Goal: Task Accomplishment & Management: Manage account settings

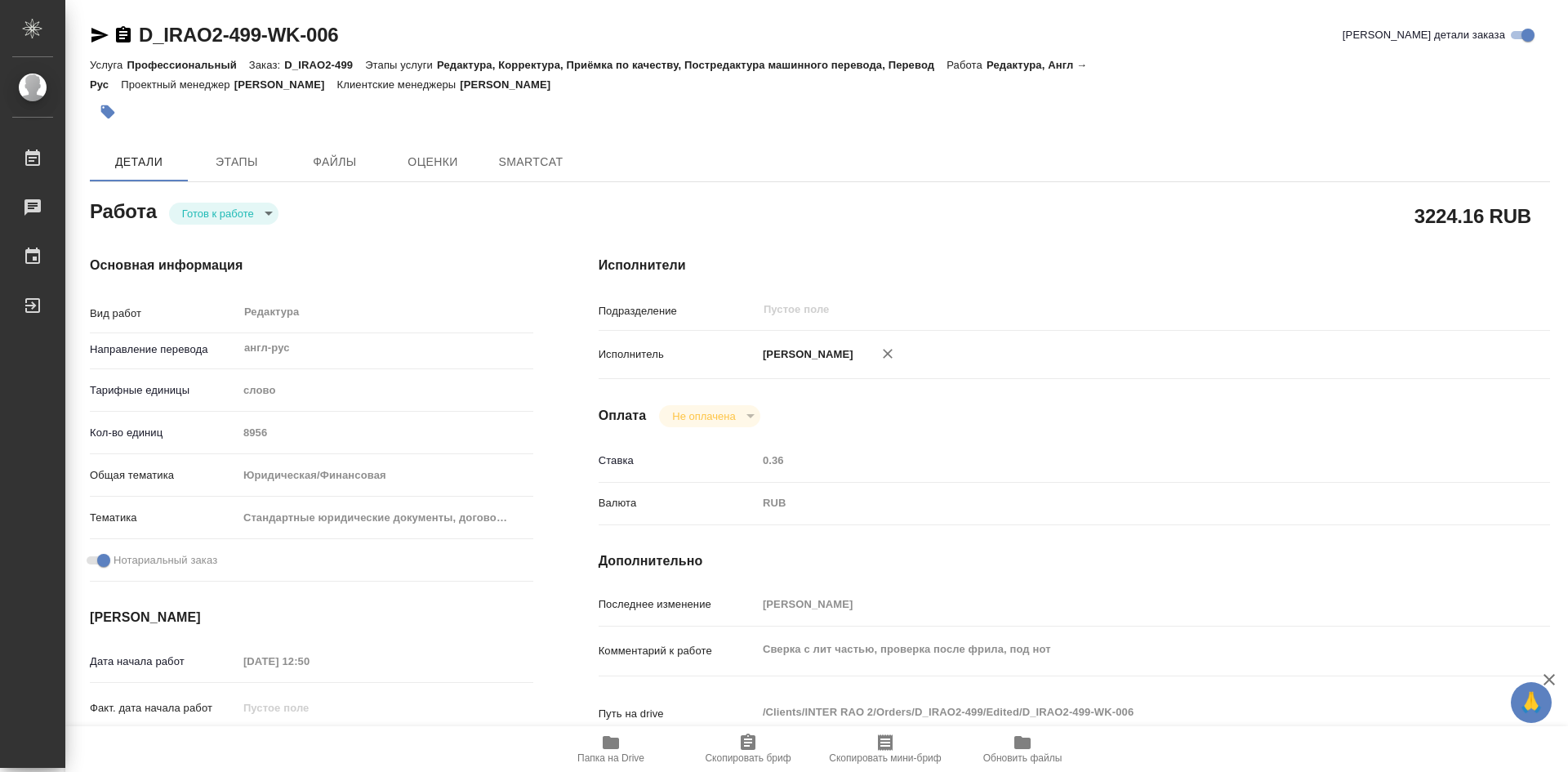
type textarea "x"
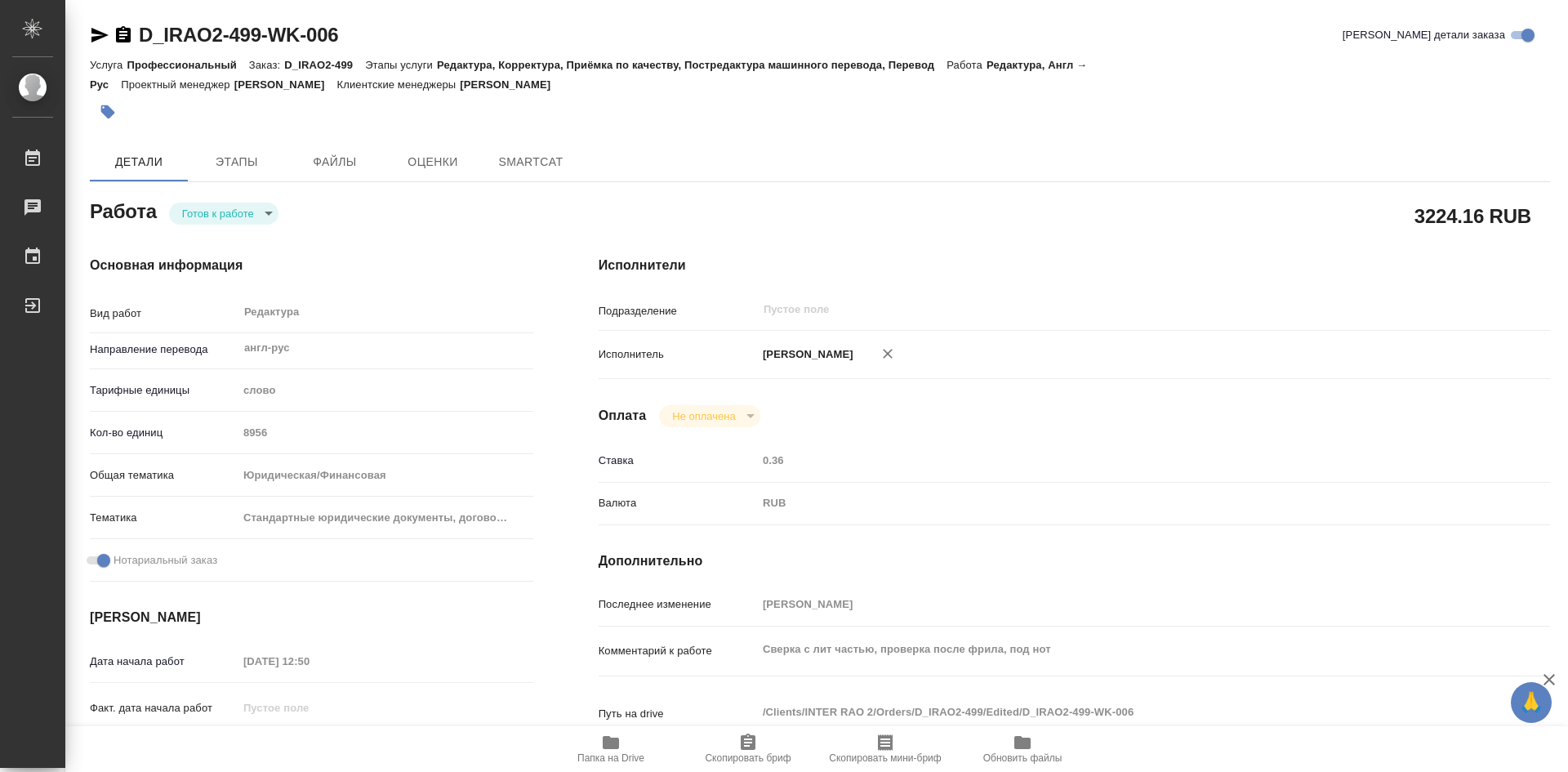
type textarea "x"
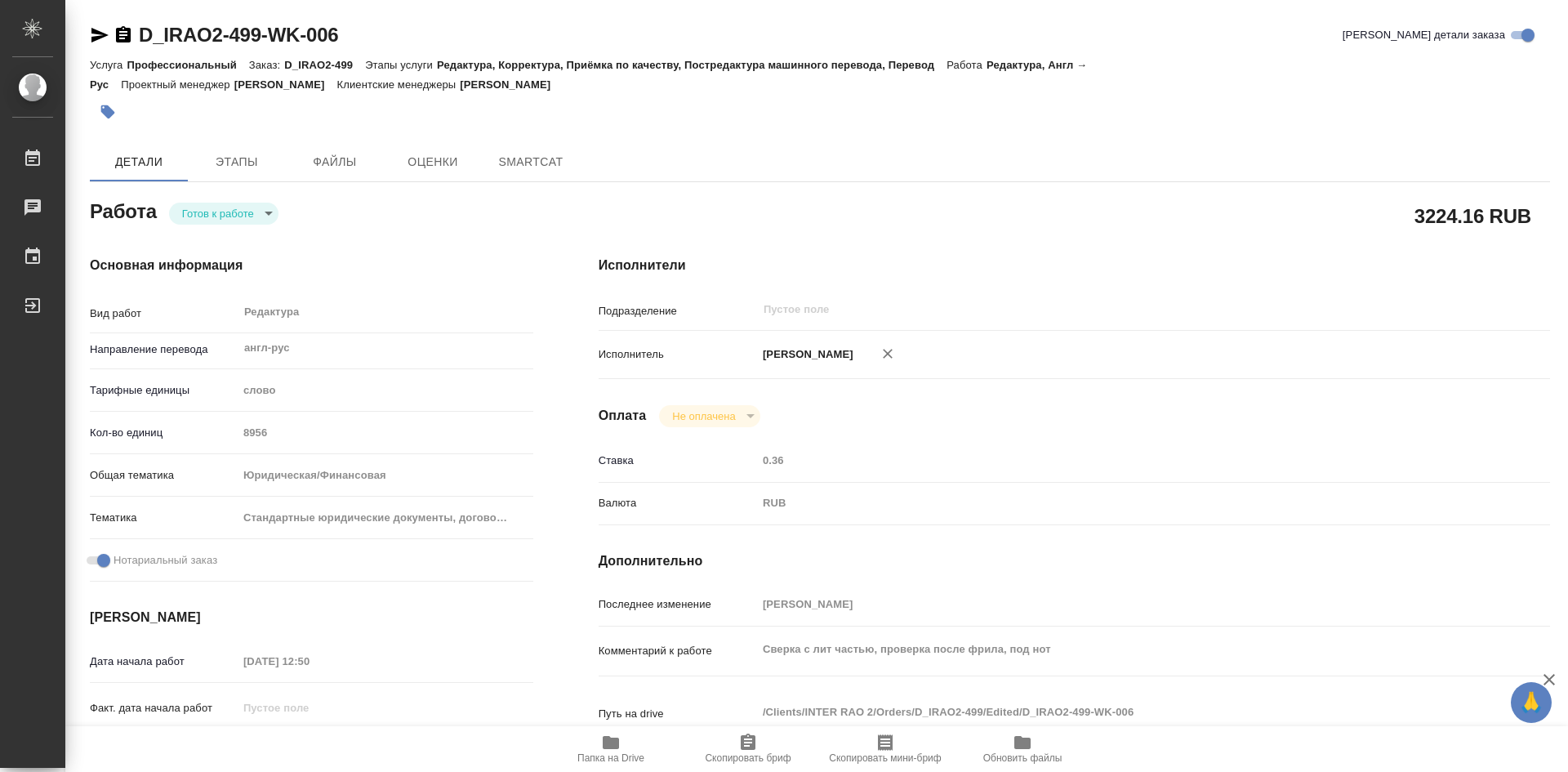
type textarea "x"
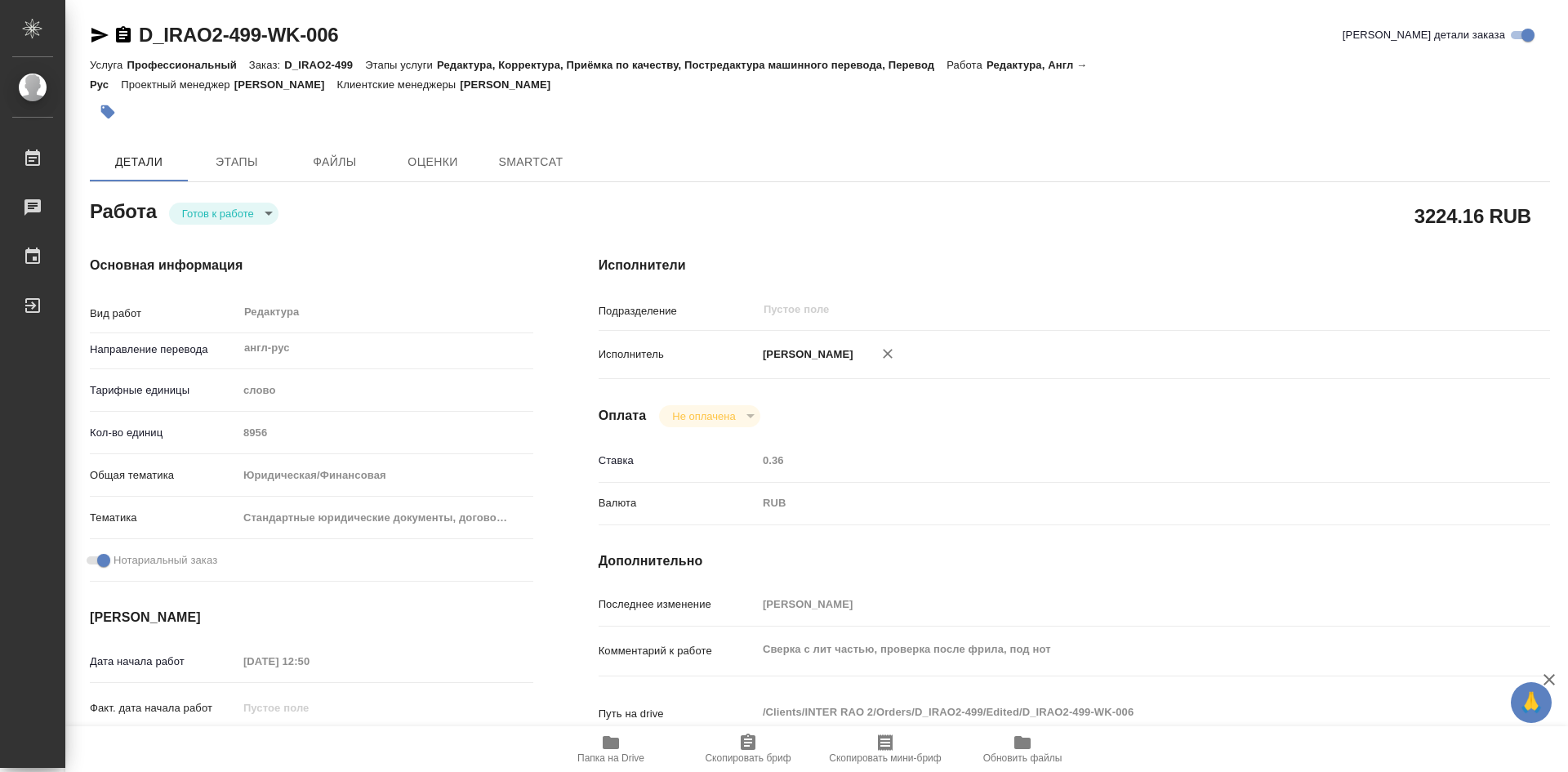
type textarea "x"
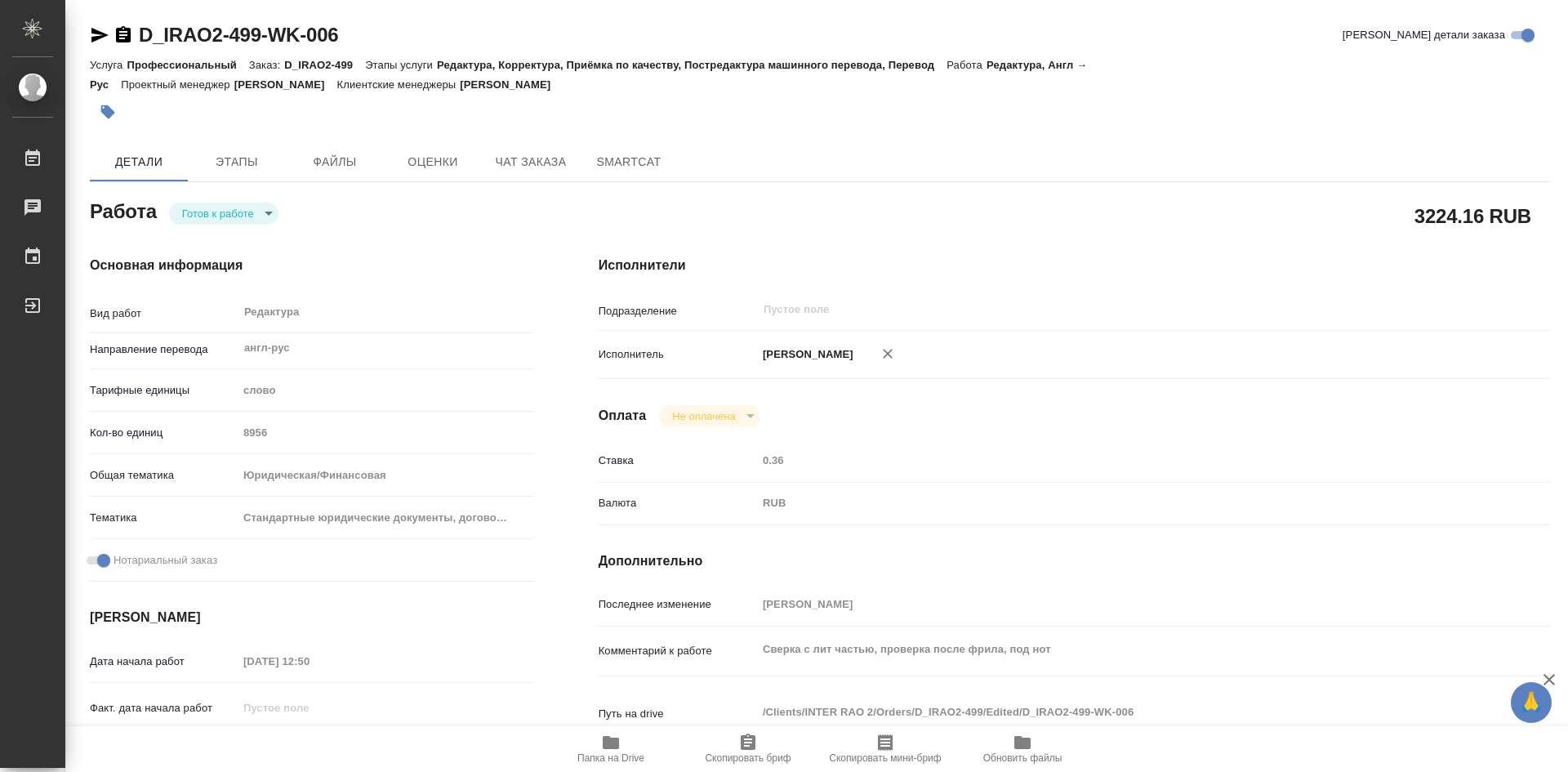
type textarea "x"
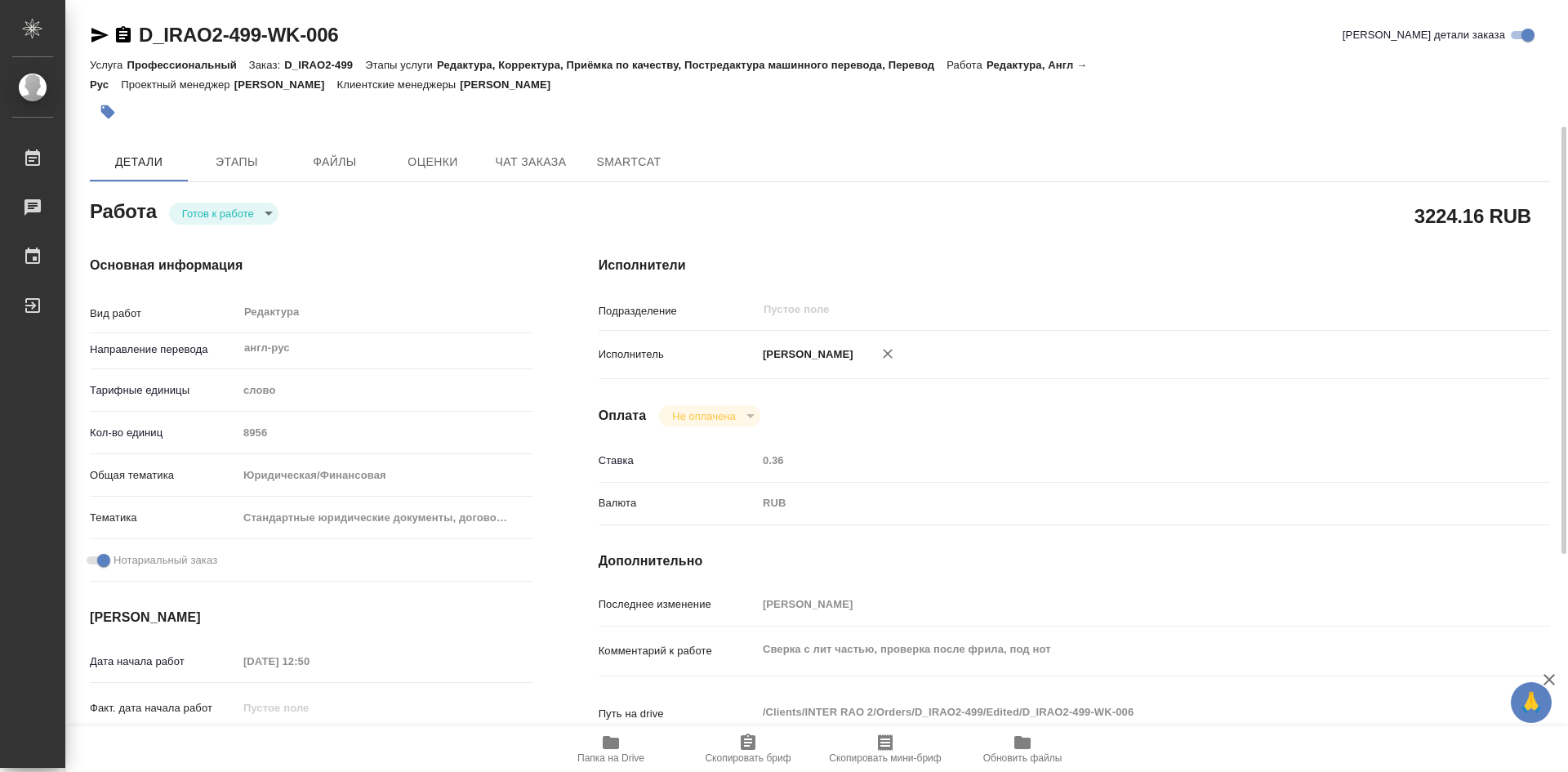
scroll to position [82, 0]
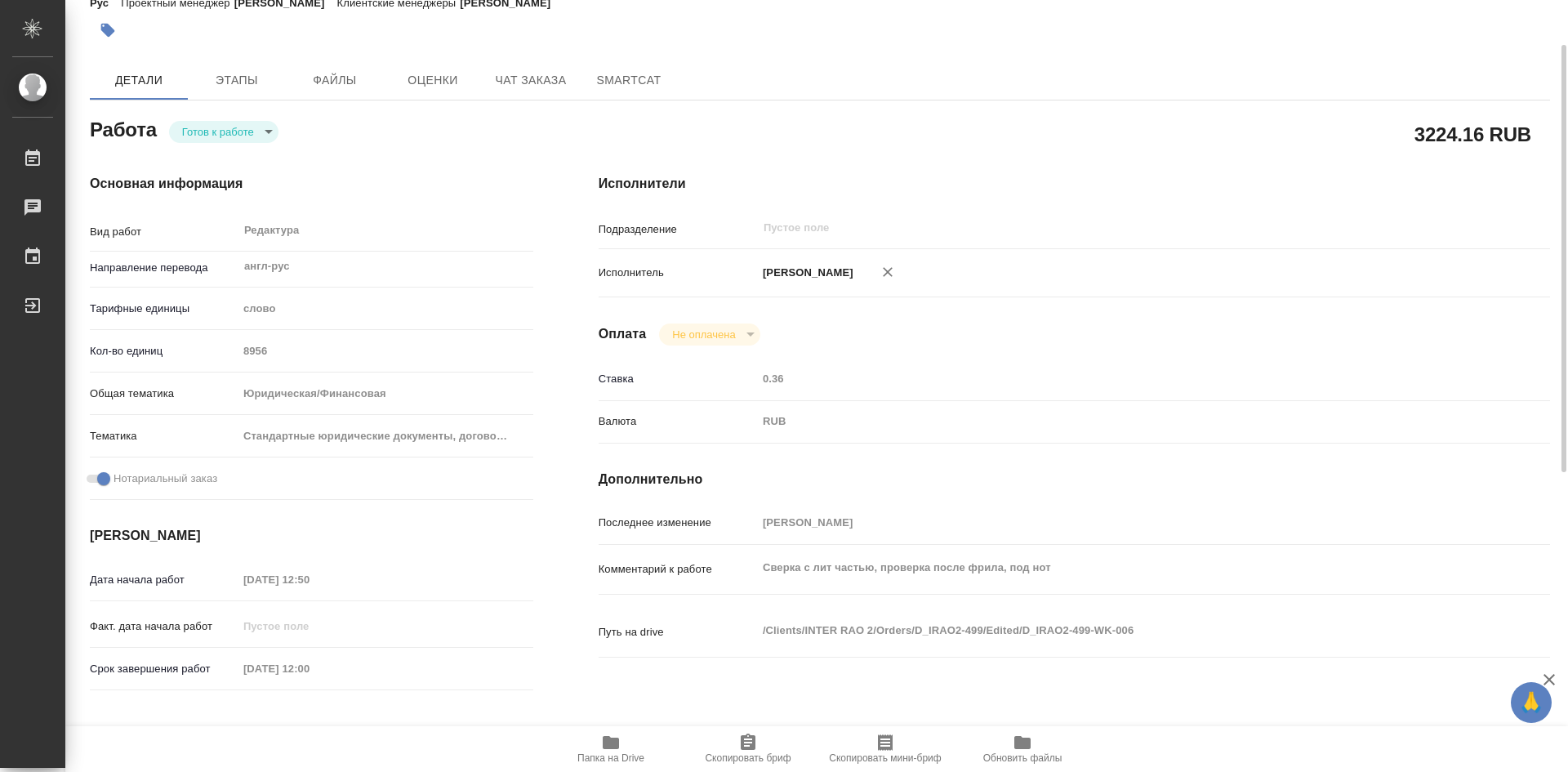
type textarea "x"
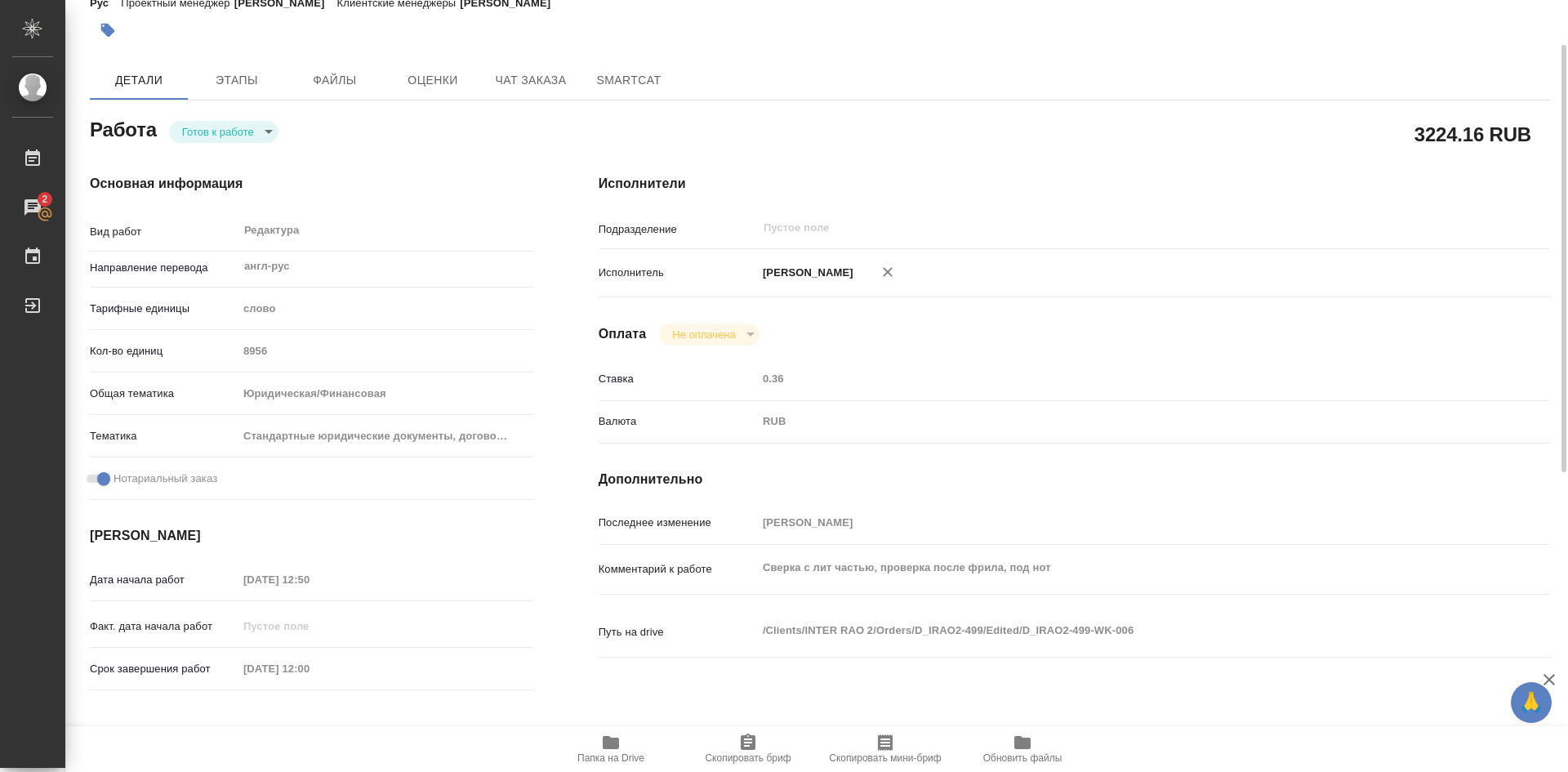
click at [271, 134] on body "🙏 .cls-1 fill:#fff; AWATERA Soldatenkova Tatyana Работы 2 Чаты График Выйти D_I…" at bounding box center [784, 386] width 1568 height 772
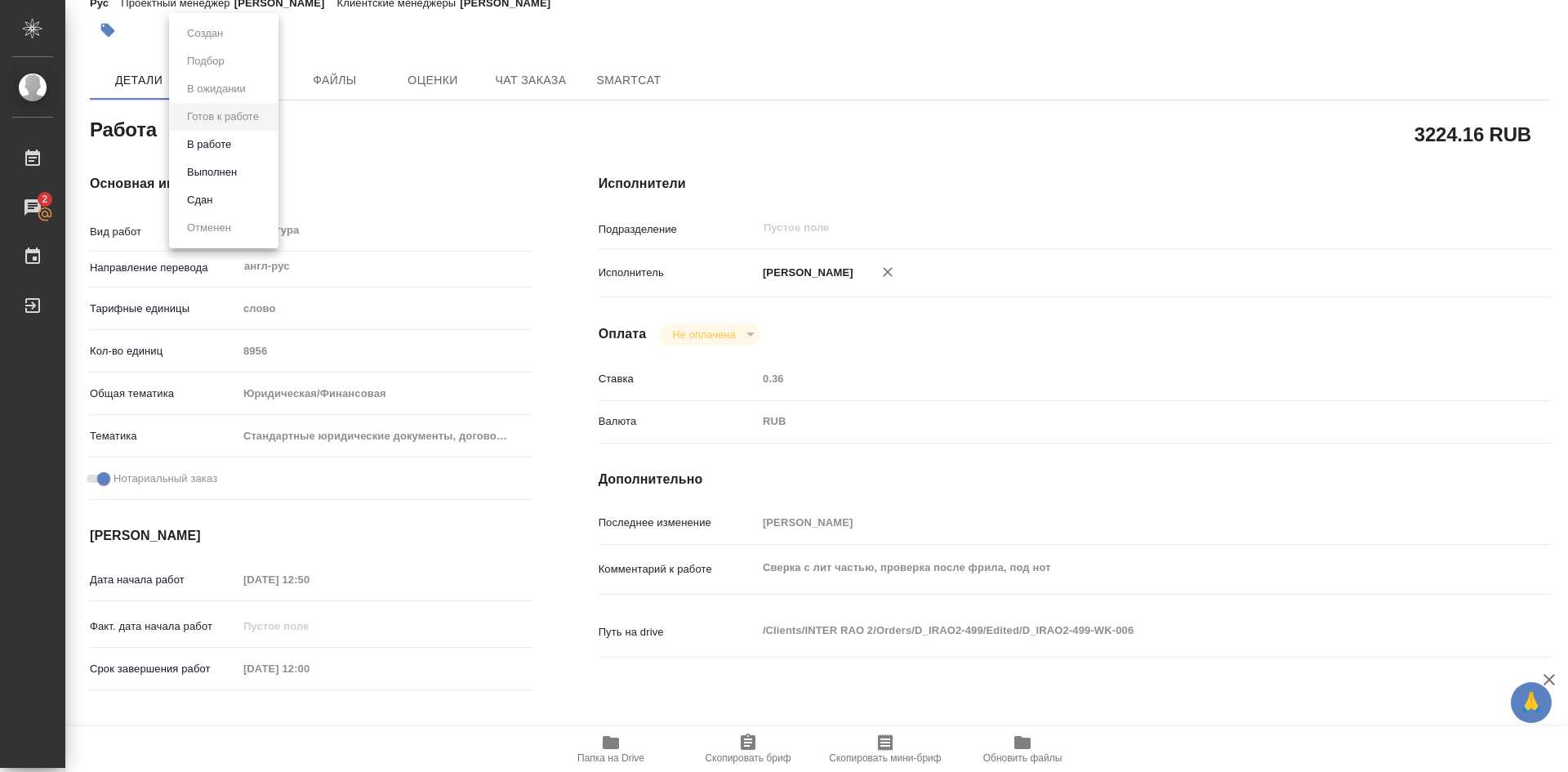
click at [233, 147] on button "В работе" at bounding box center [209, 144] width 54 height 18
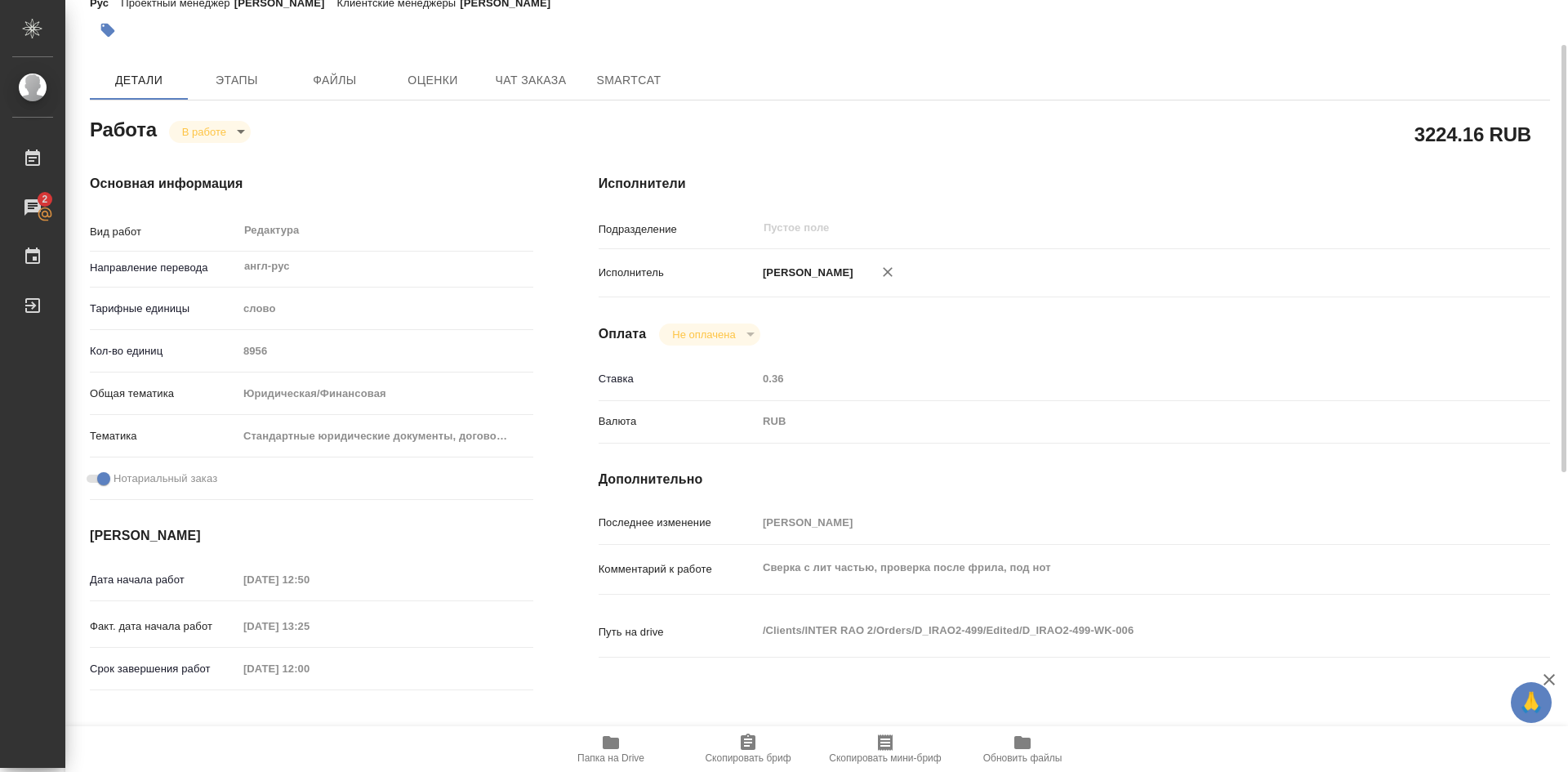
type textarea "x"
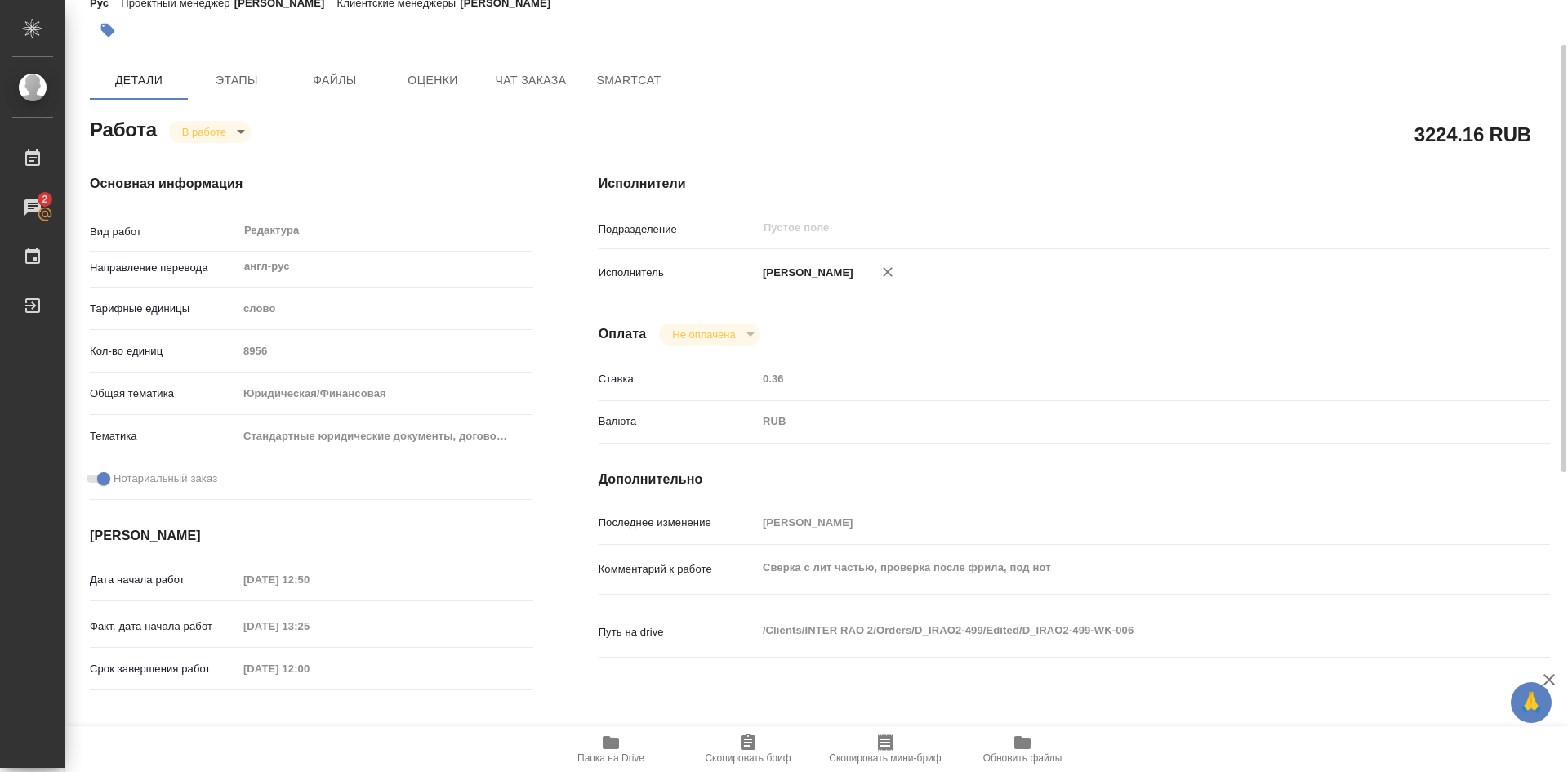
type textarea "x"
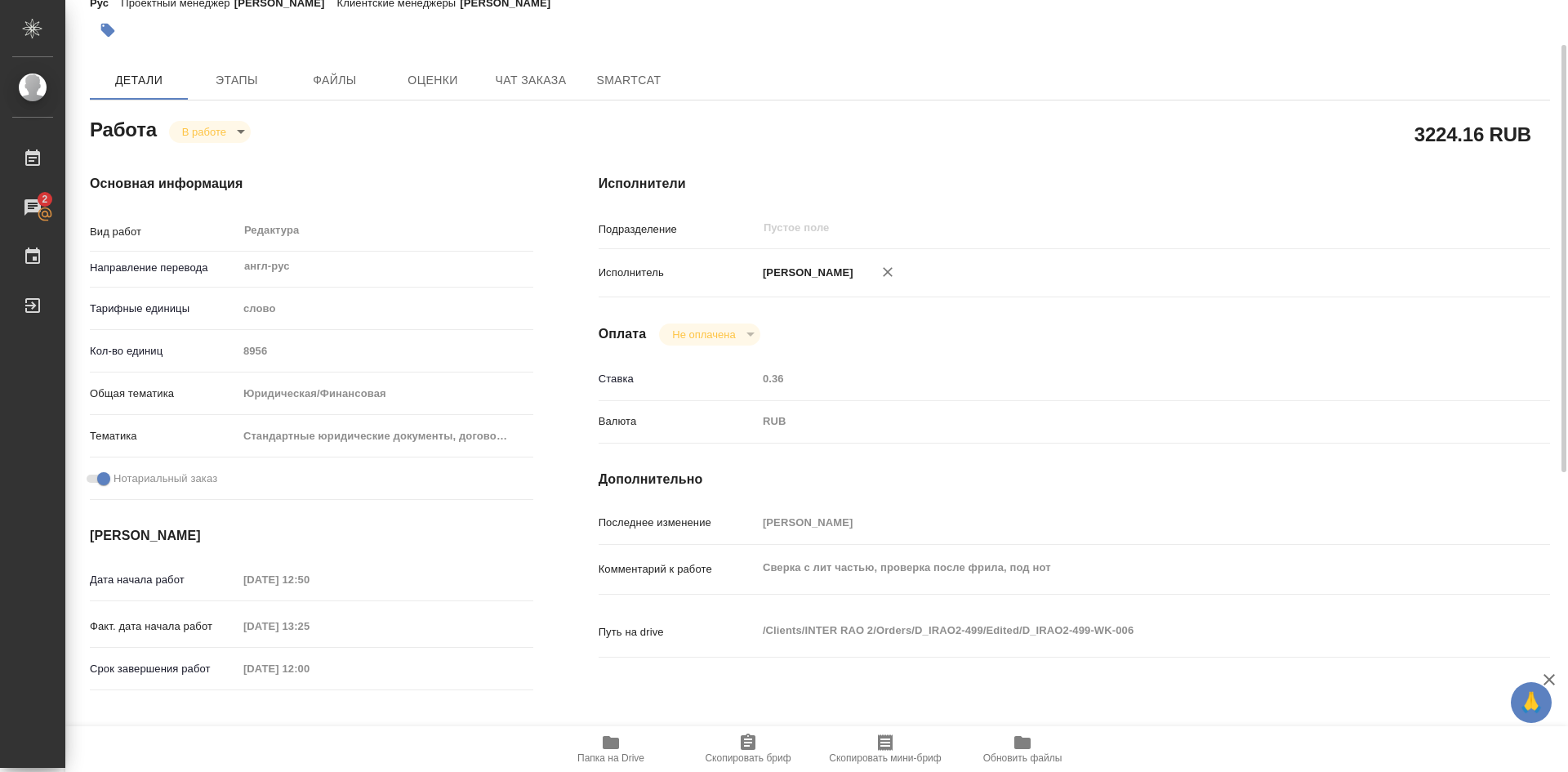
type textarea "x"
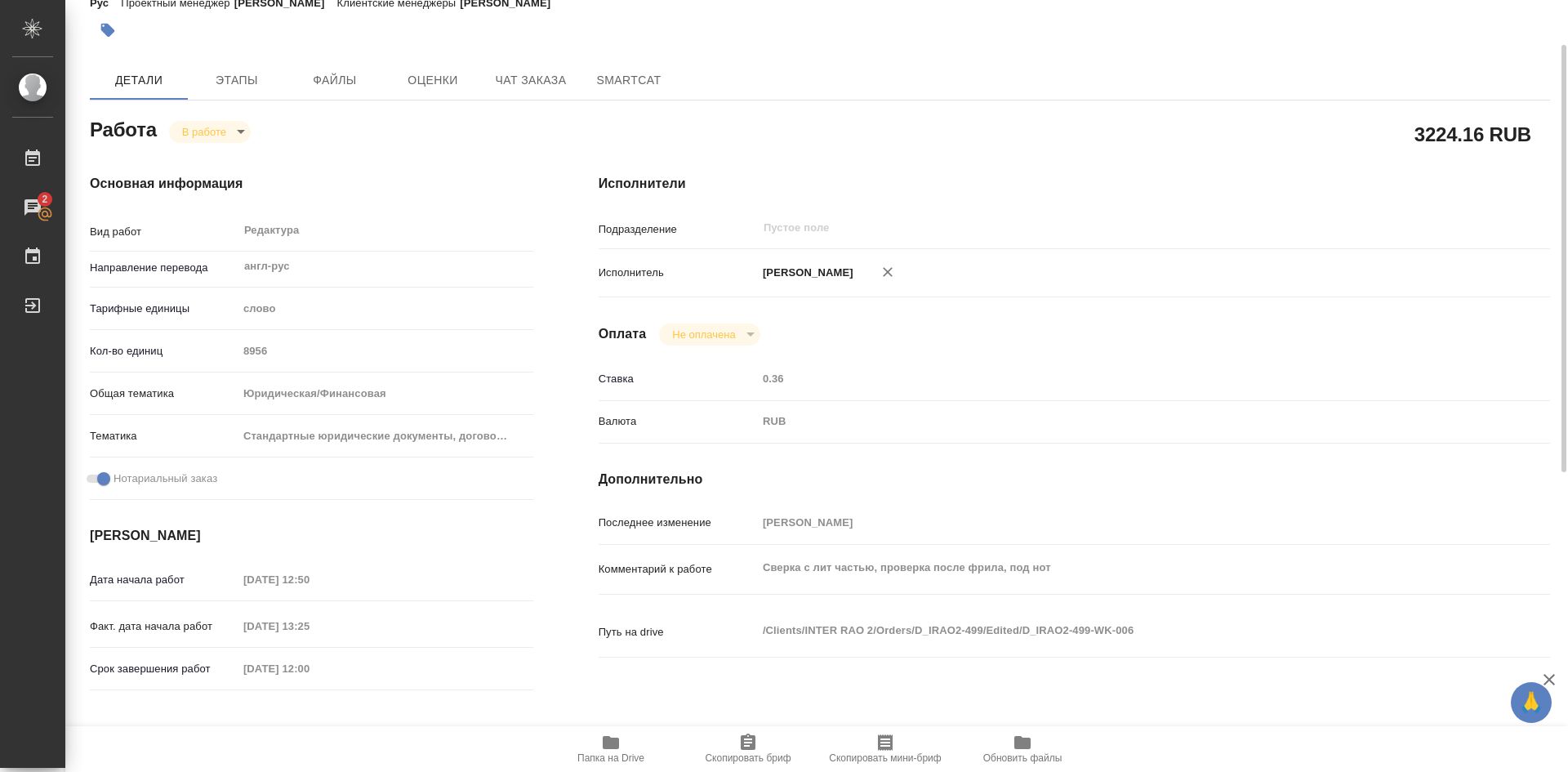
type textarea "x"
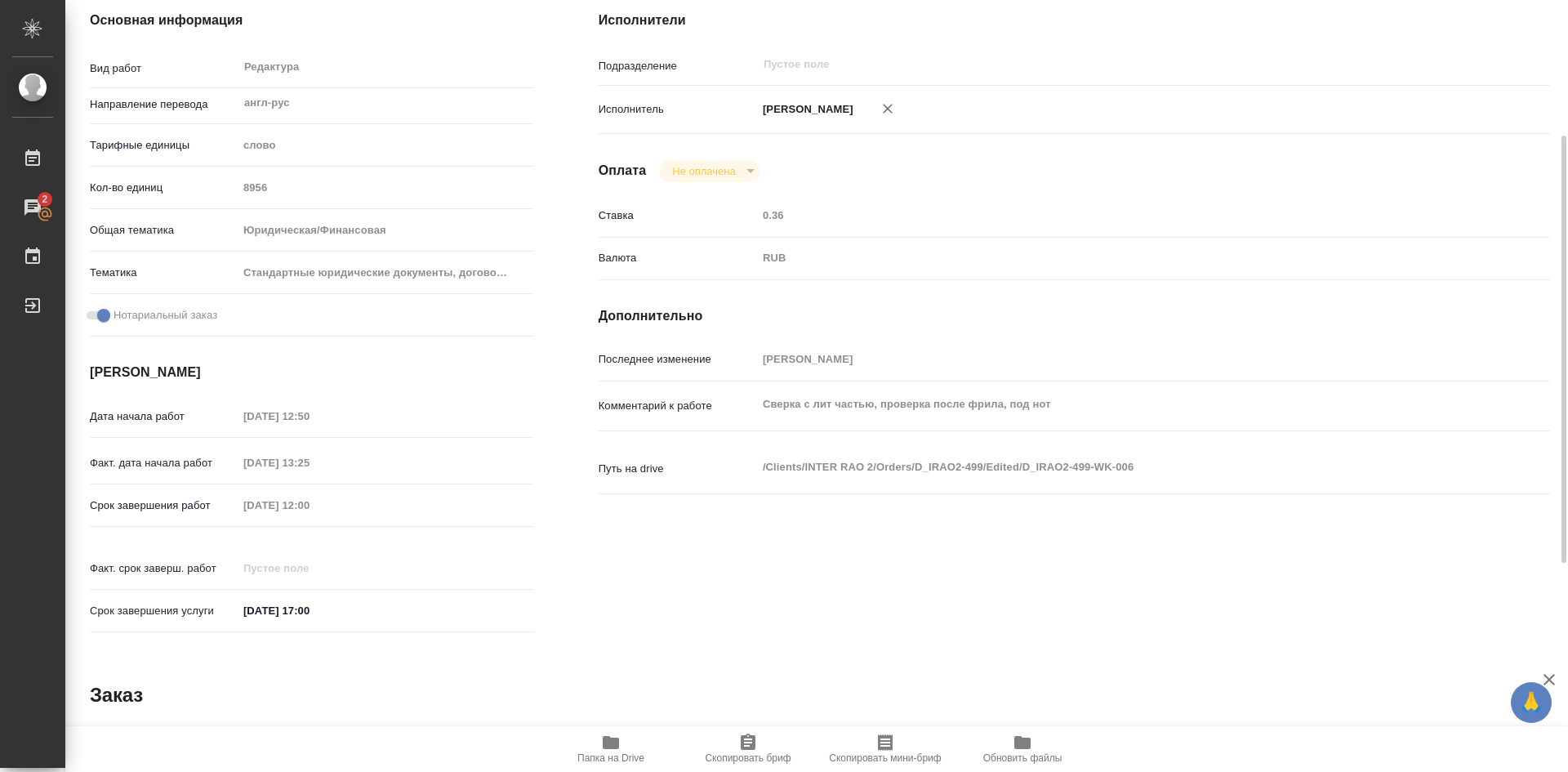
scroll to position [163, 0]
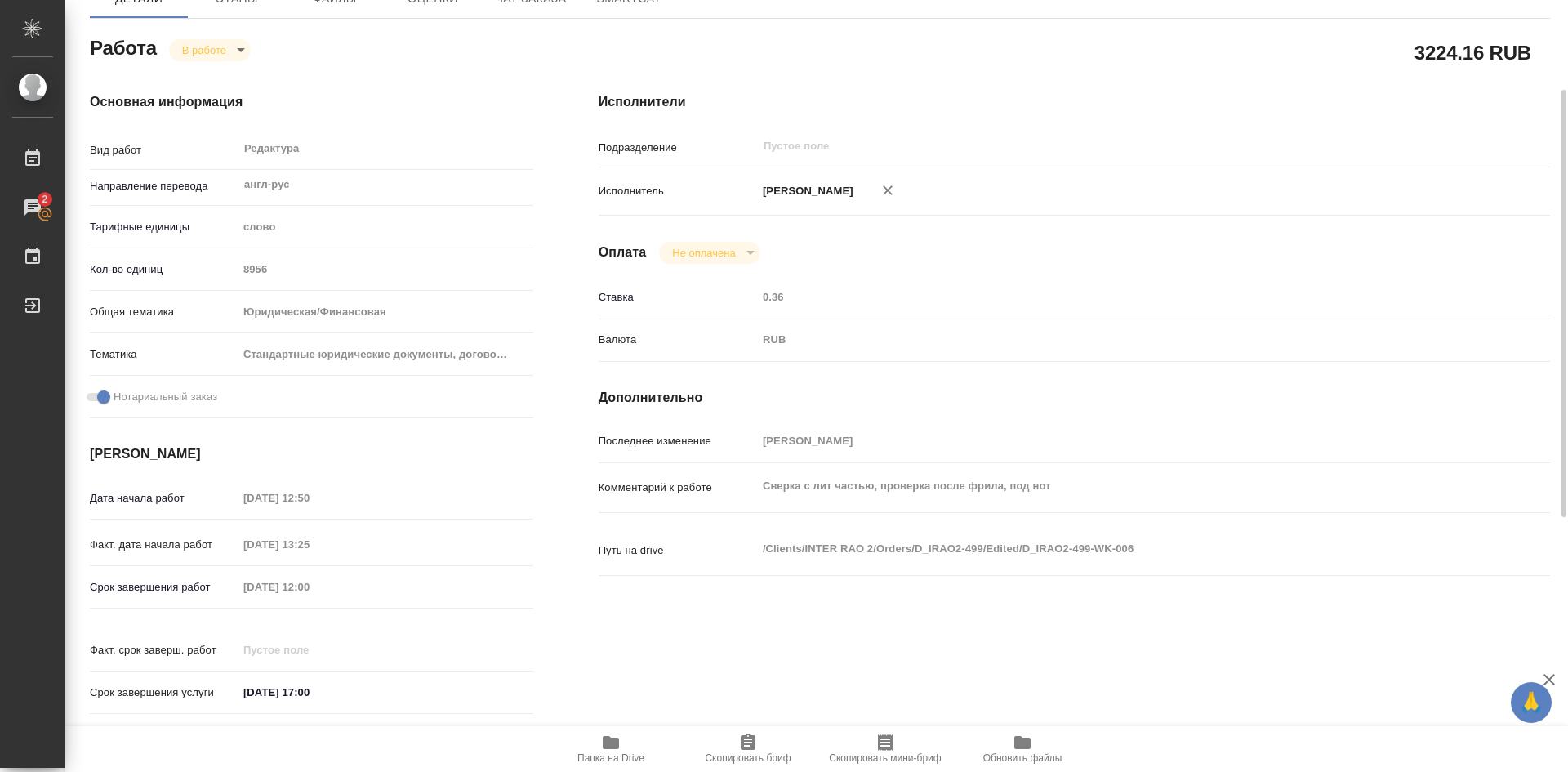
click at [752, 744] on icon "button" at bounding box center [748, 742] width 15 height 16
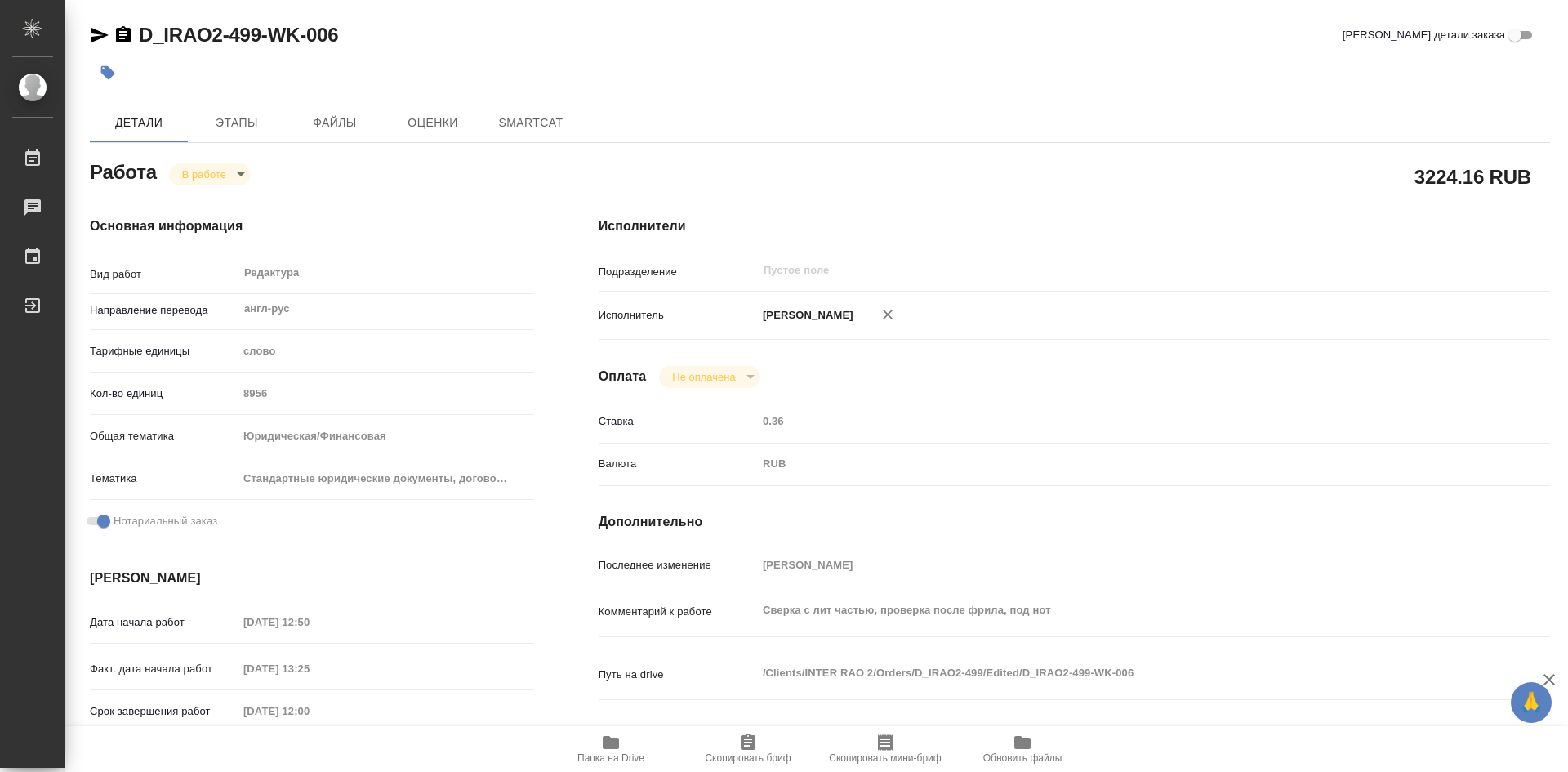
type textarea "x"
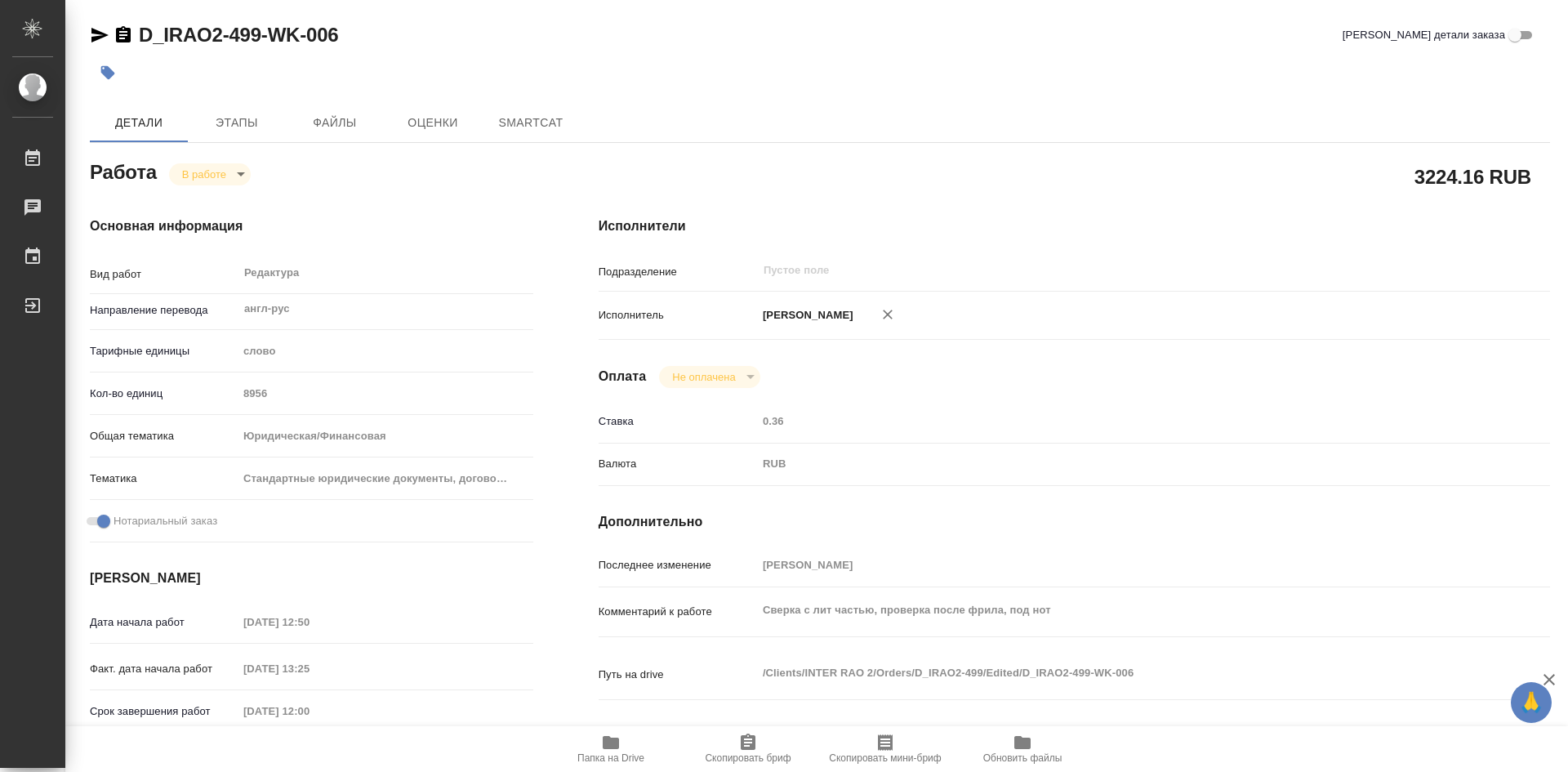
type textarea "x"
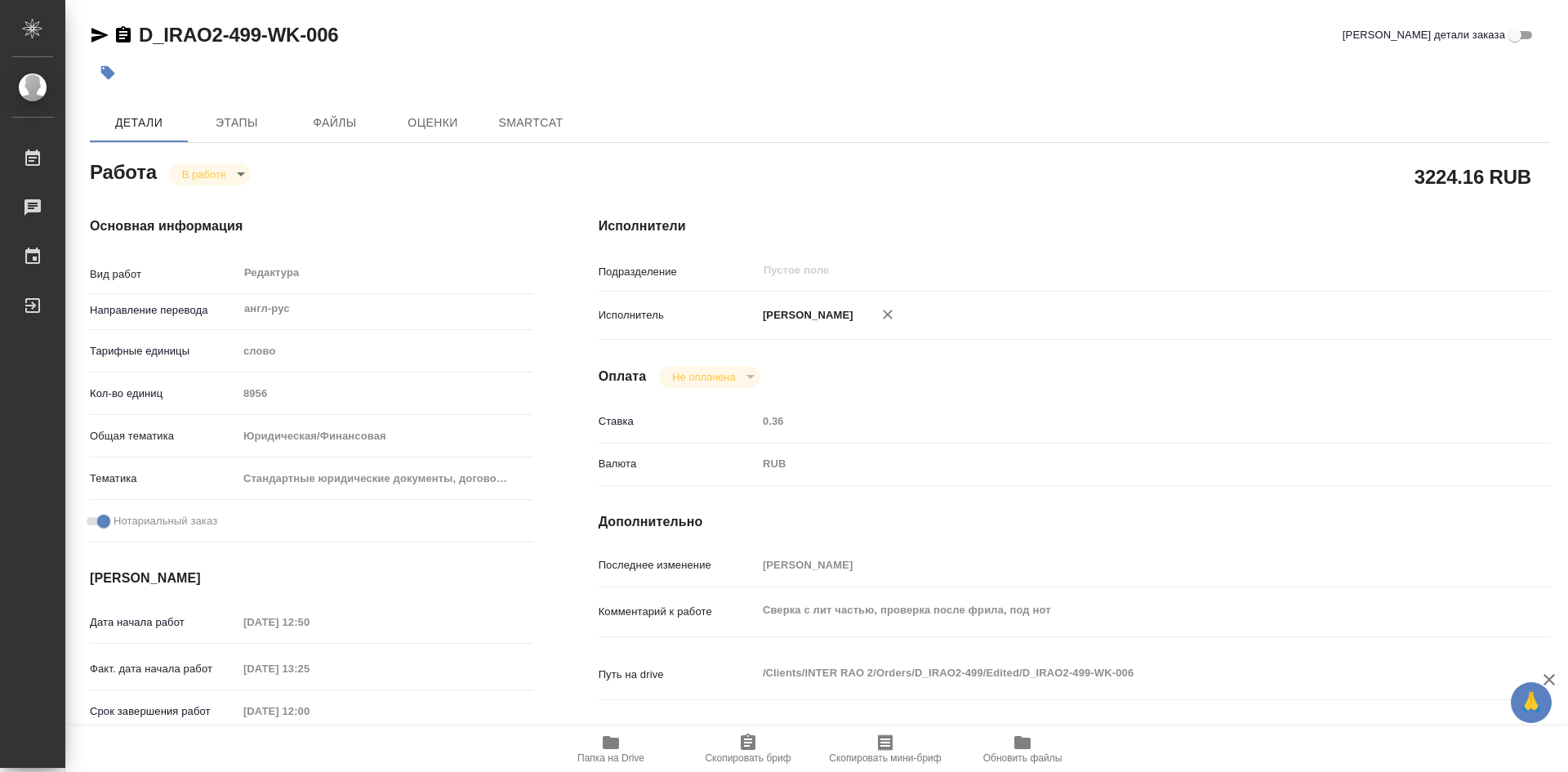
type textarea "x"
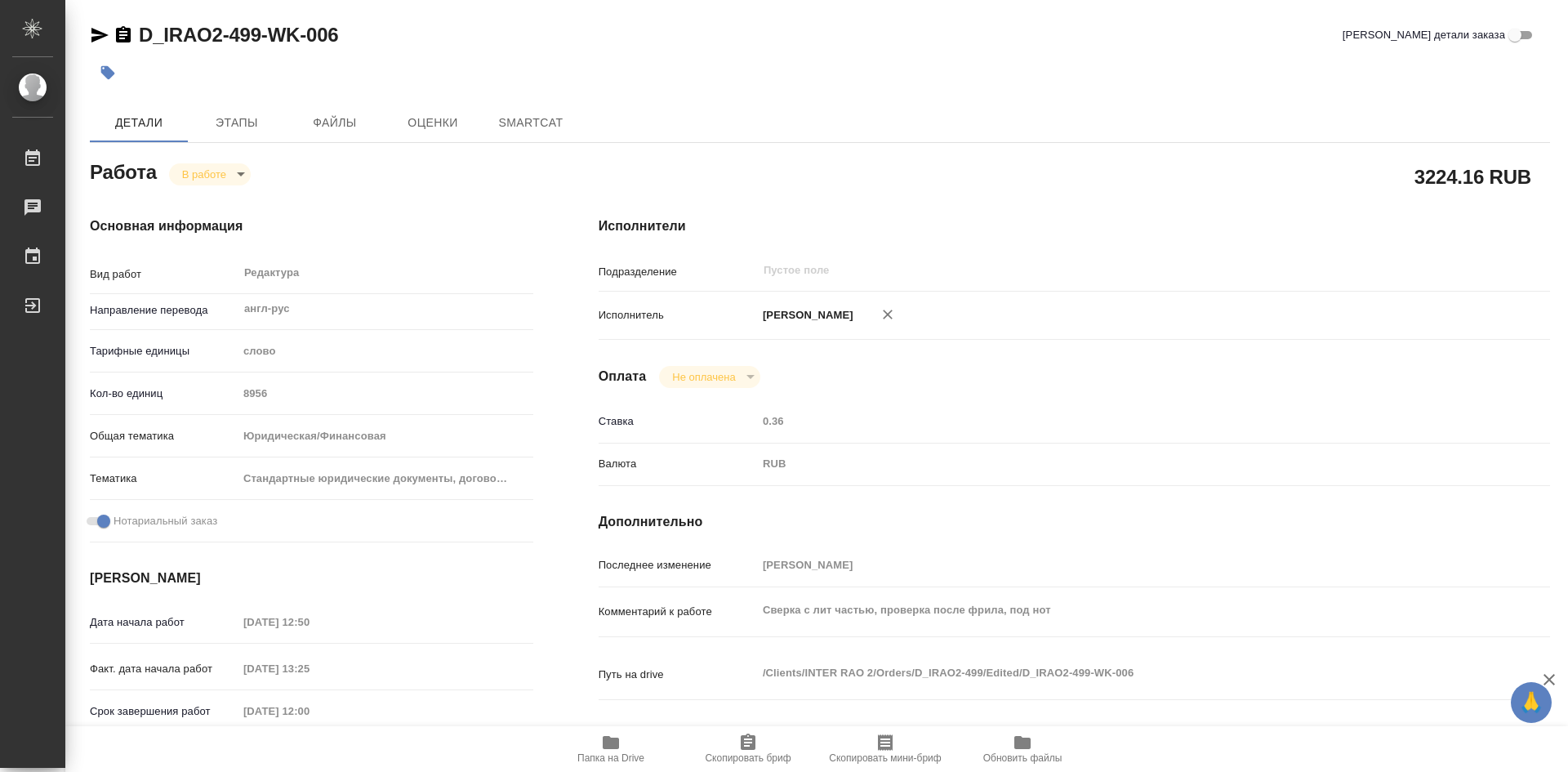
type textarea "x"
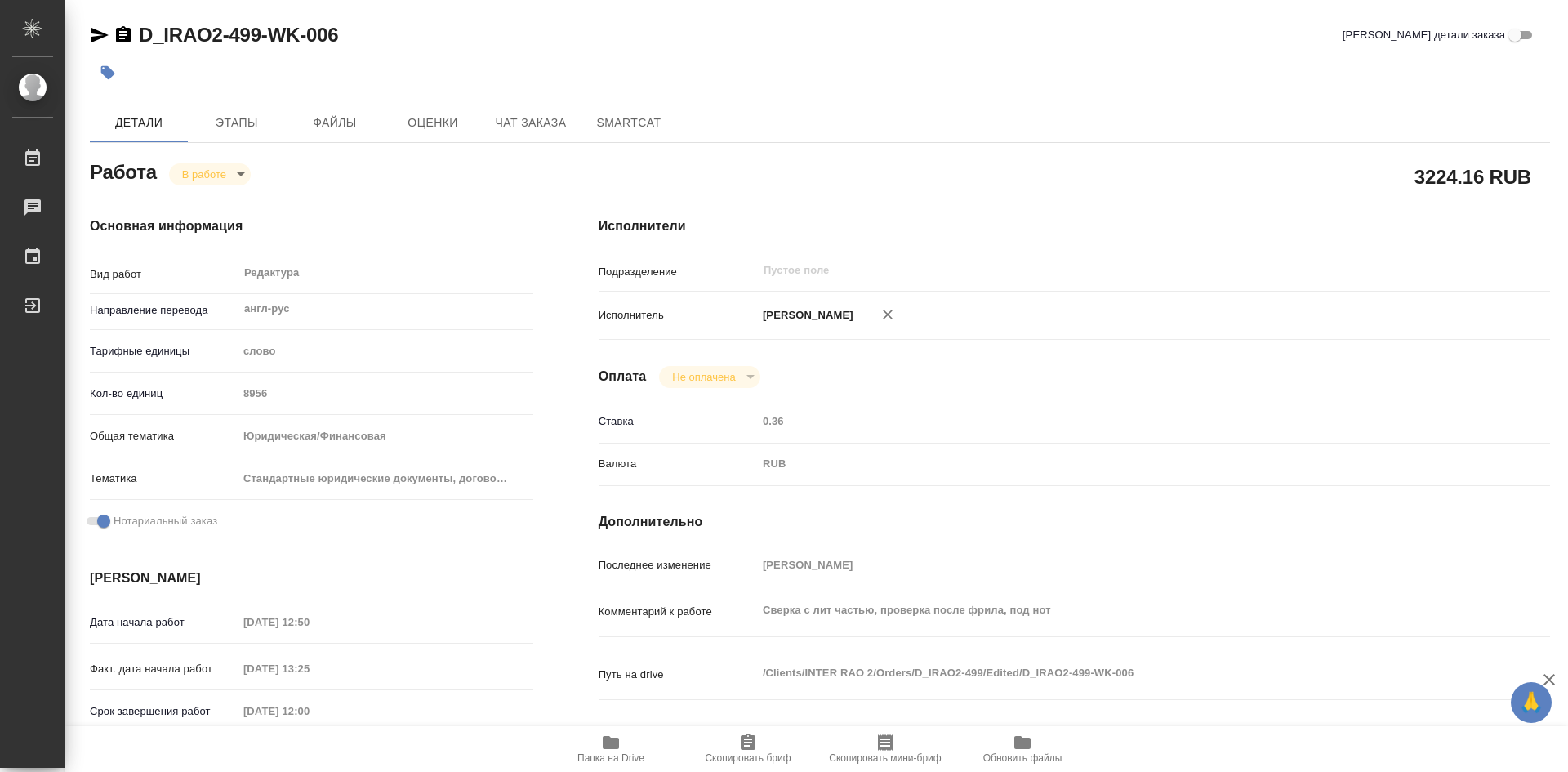
type textarea "x"
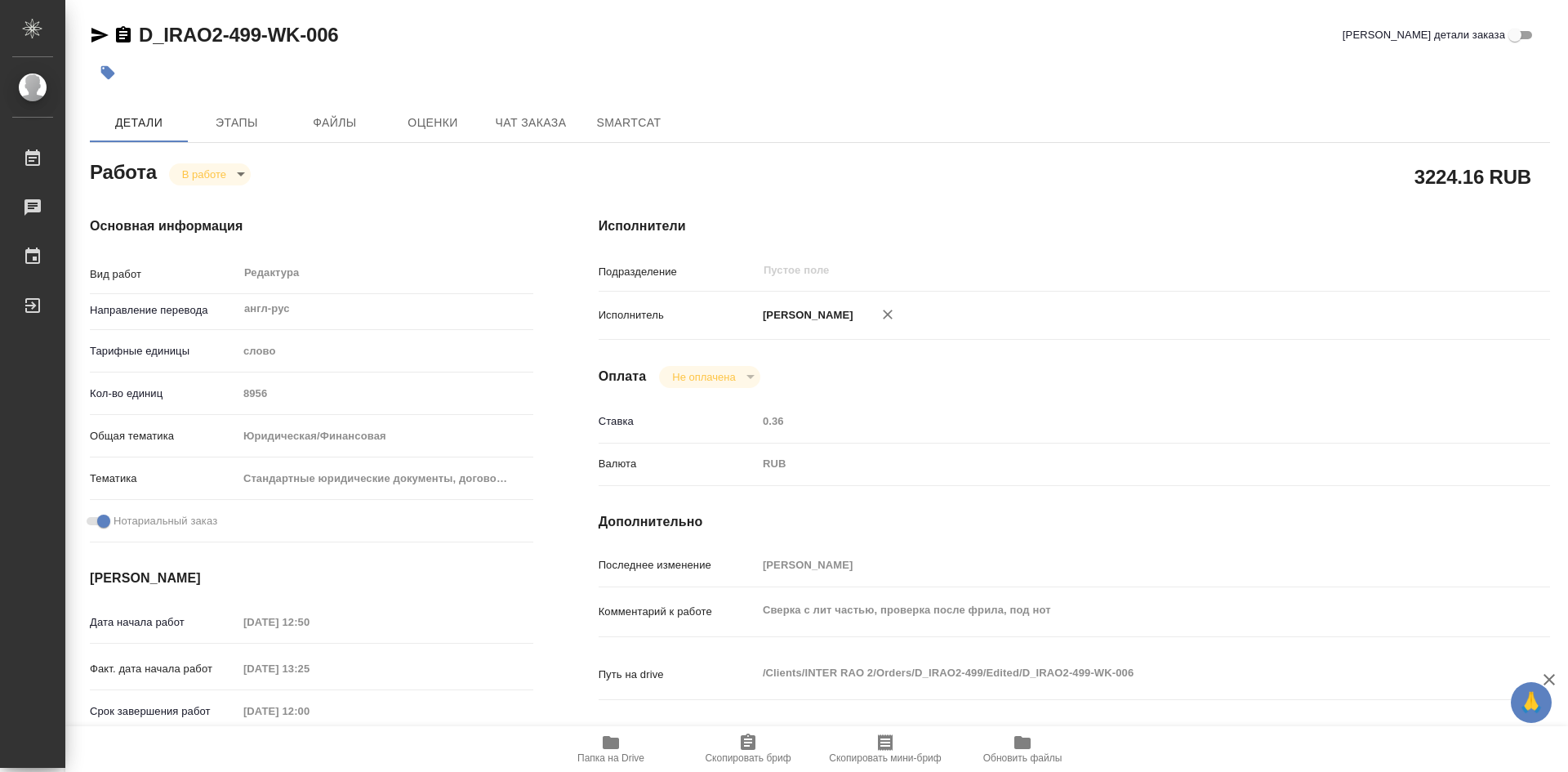
type textarea "x"
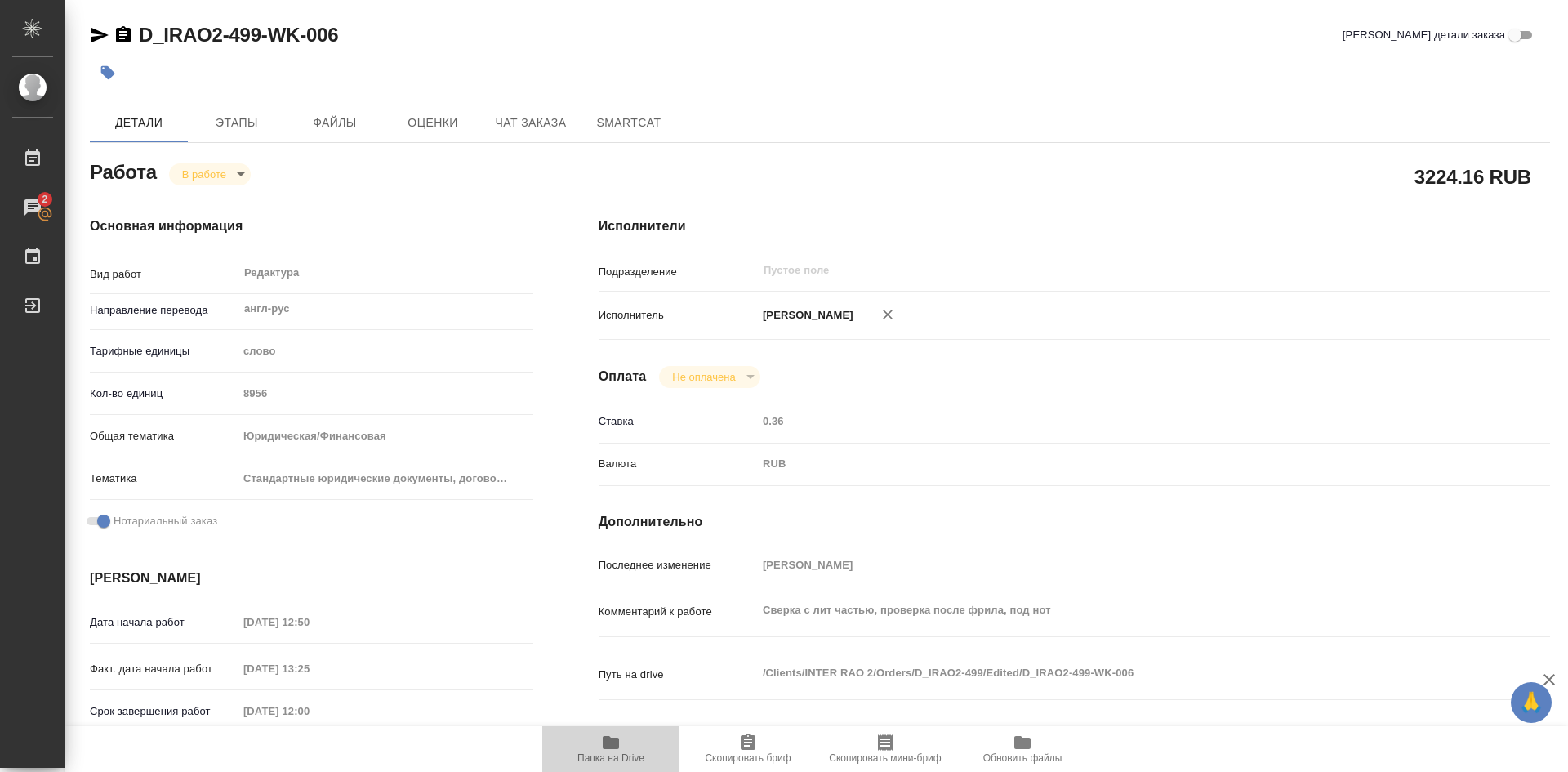
click at [609, 750] on icon "button" at bounding box center [611, 743] width 20 height 20
click at [228, 125] on span "Этапы" at bounding box center [237, 123] width 79 height 21
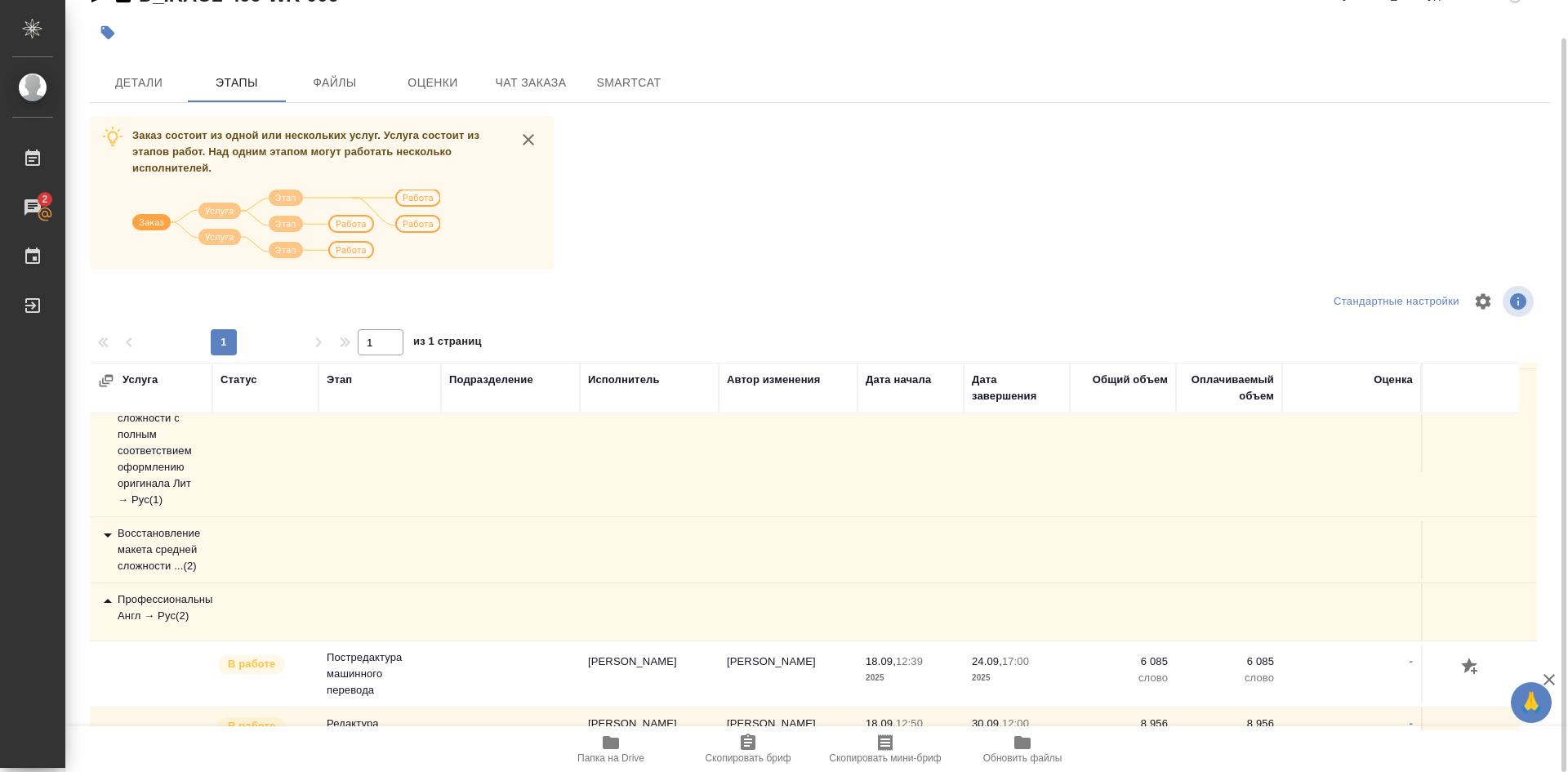
scroll to position [327, 0]
click at [160, 612] on div "Профессиональный Англ → Рус ( 2 )" at bounding box center [150, 605] width 107 height 33
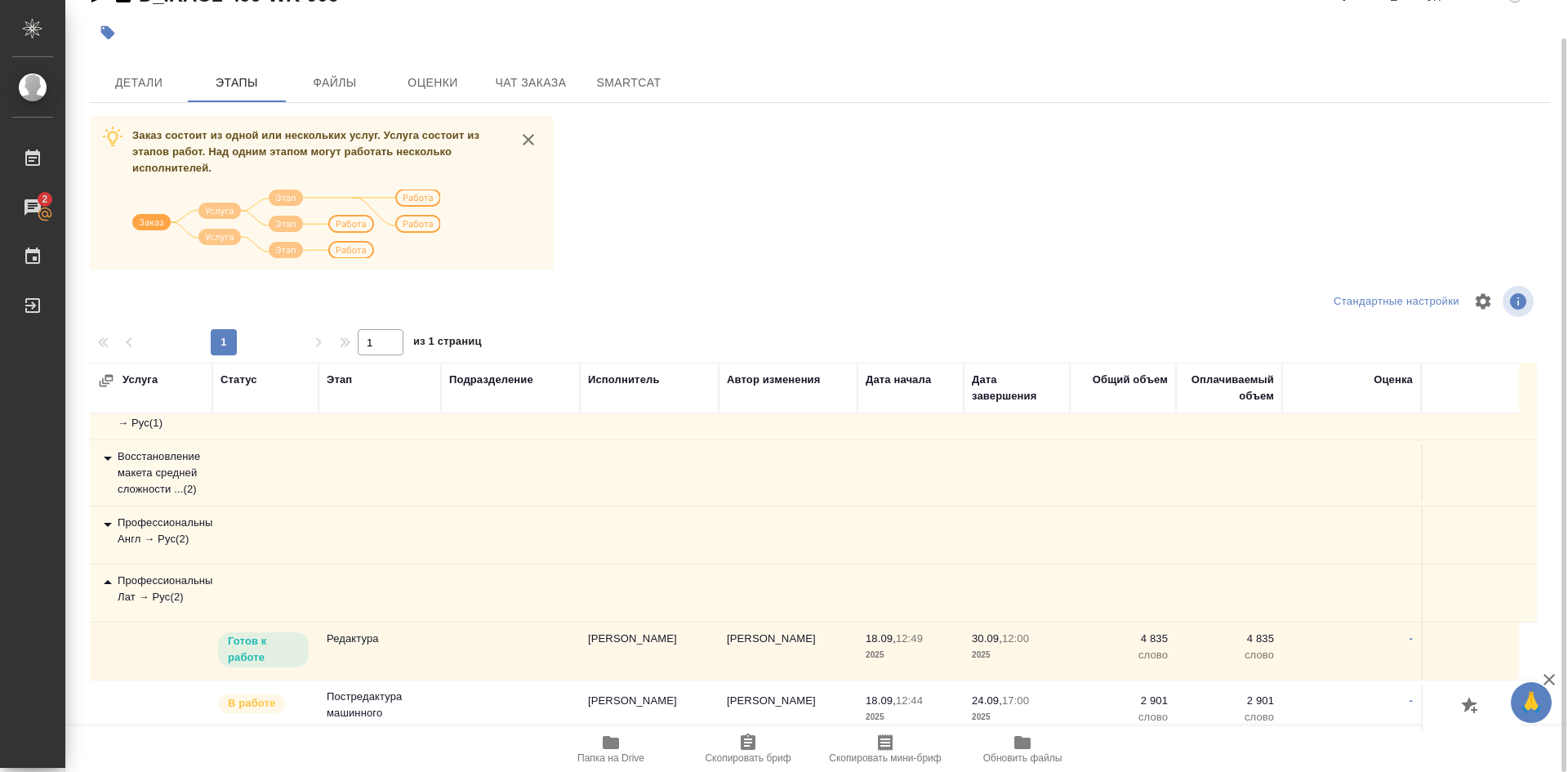
scroll to position [417, 0]
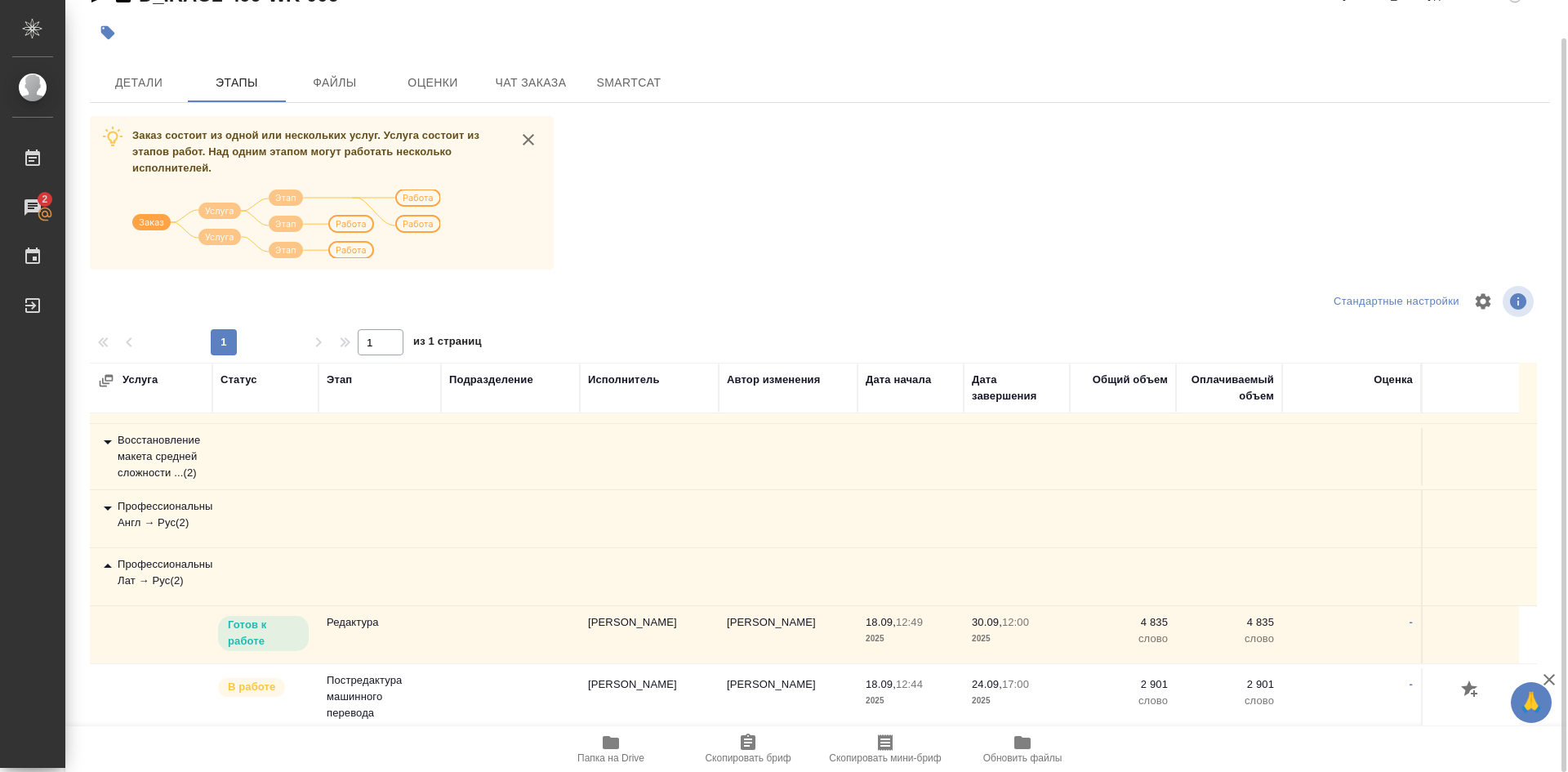
click at [185, 505] on div "Профессиональный Англ → Рус ( 2 )" at bounding box center [150, 514] width 107 height 33
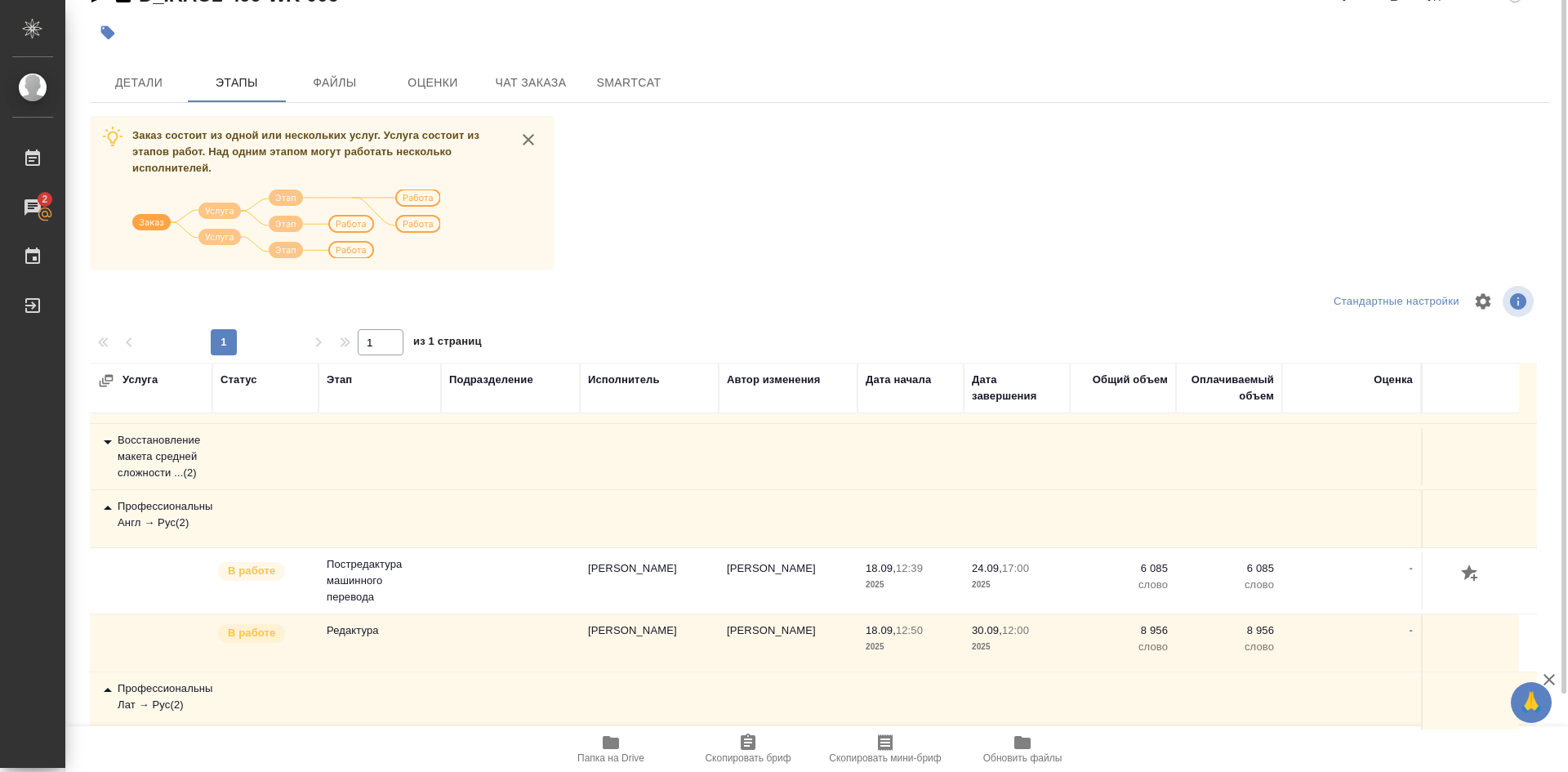
scroll to position [0, 0]
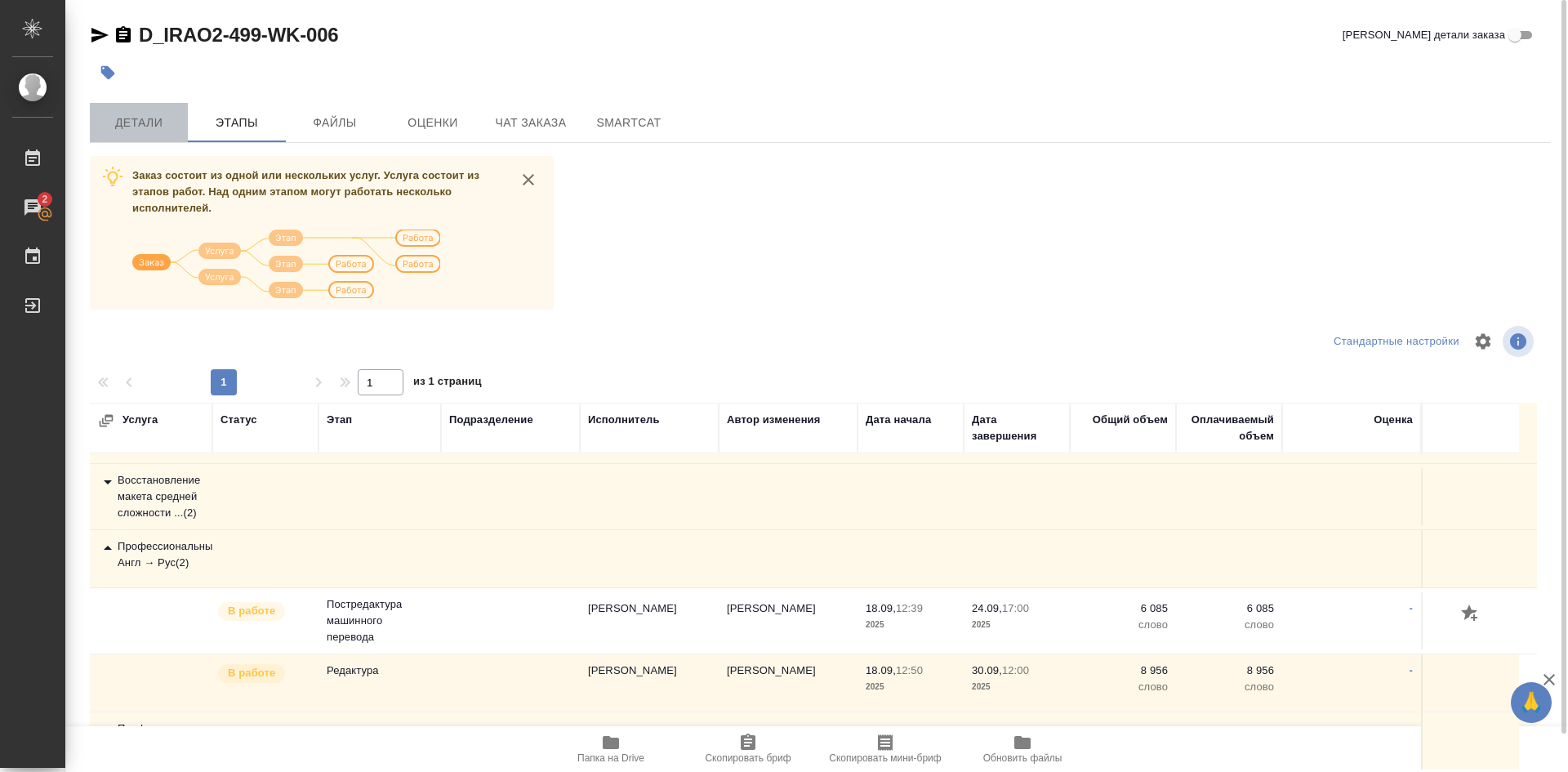
click at [138, 116] on span "Детали" at bounding box center [138, 123] width 79 height 21
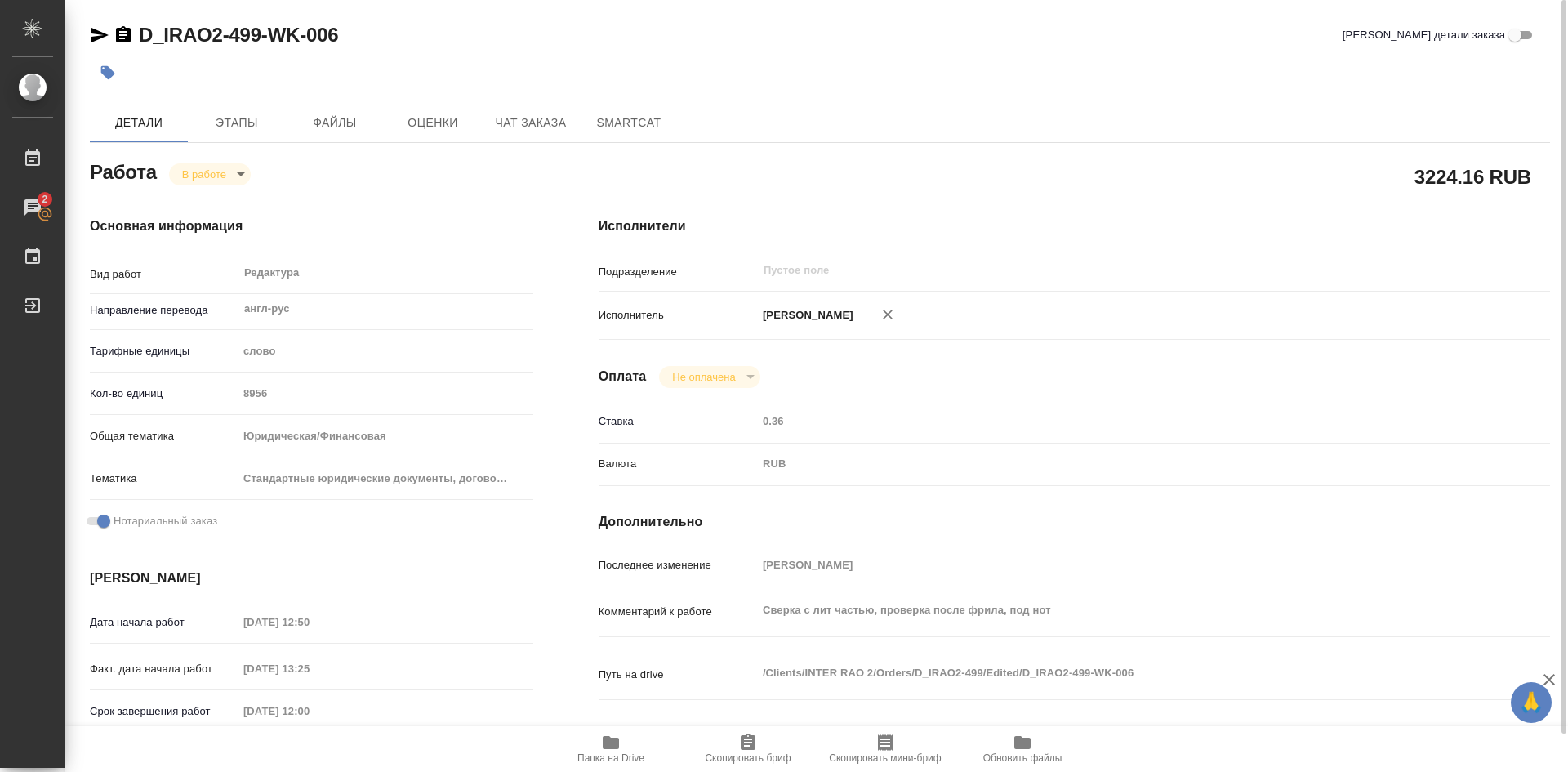
type textarea "x"
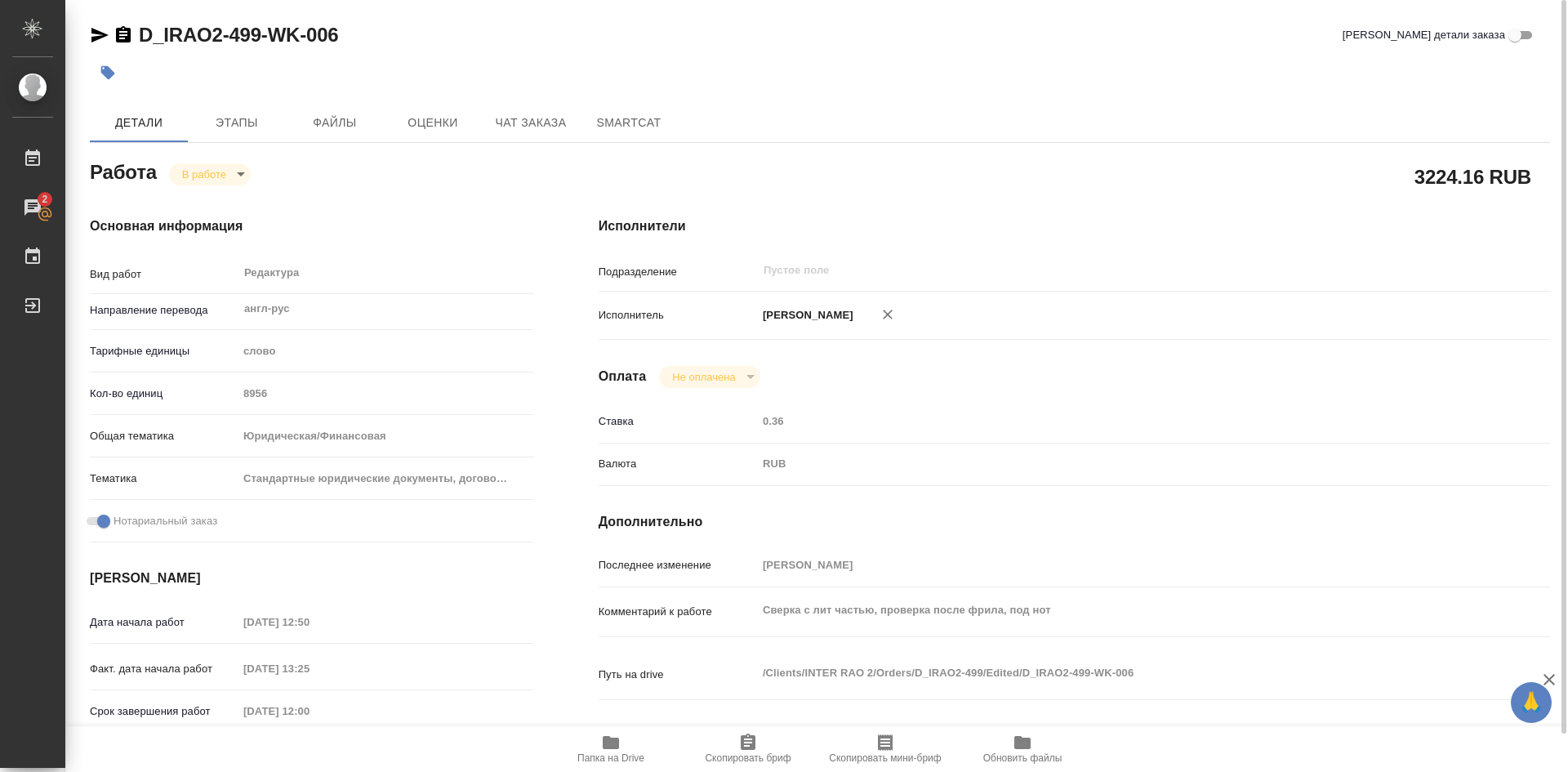
type textarea "x"
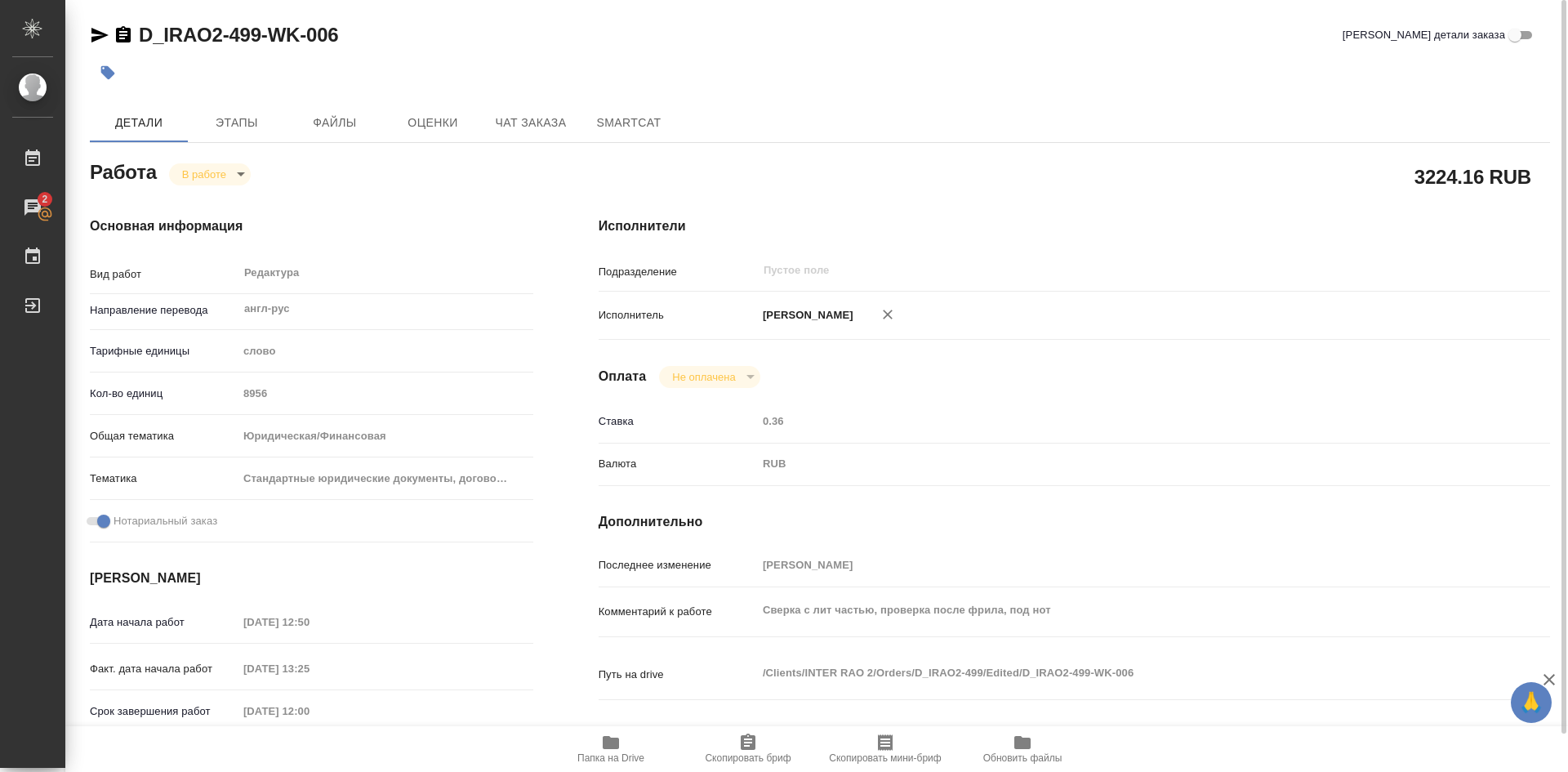
type textarea "x"
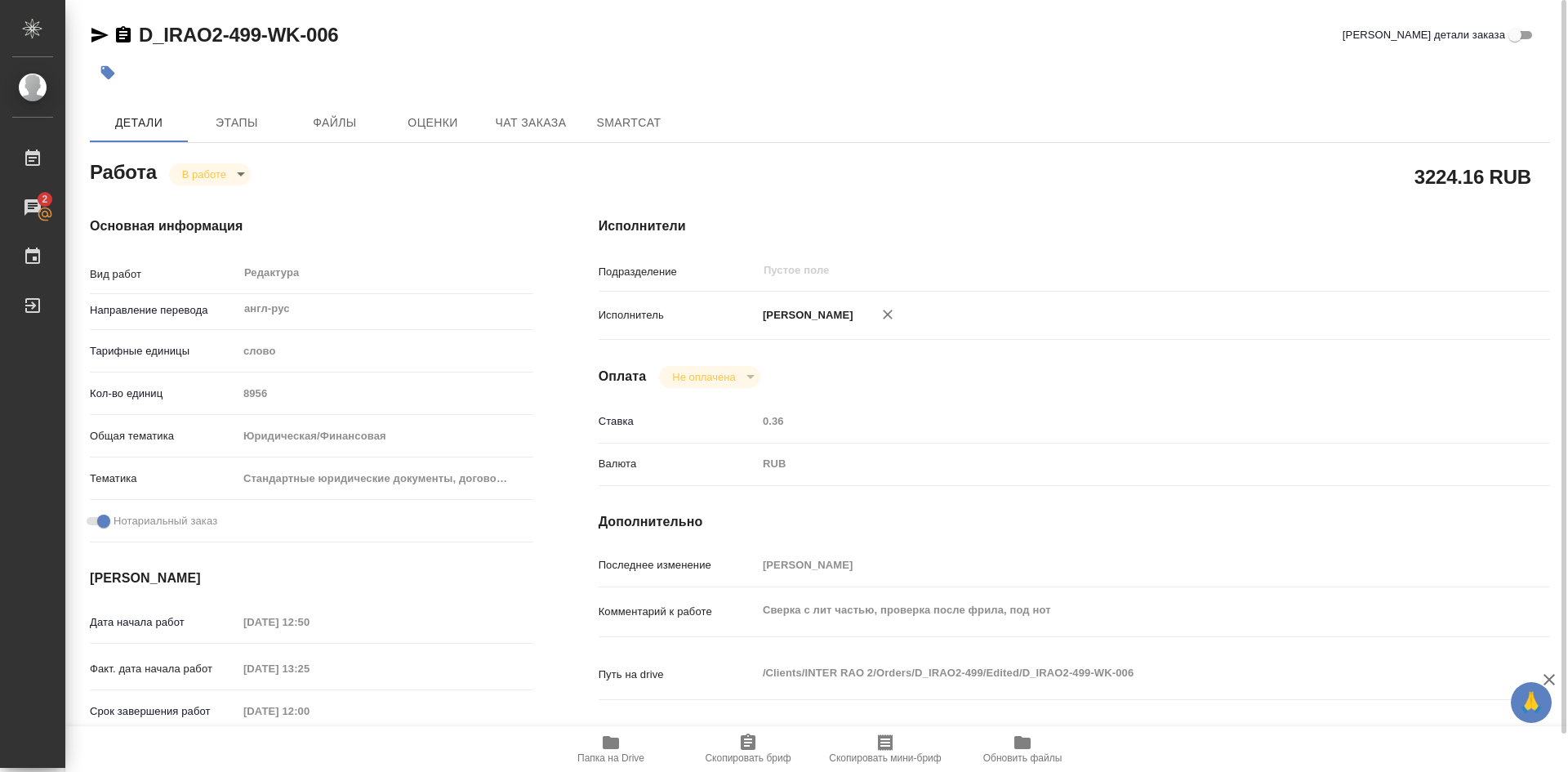
type textarea "x"
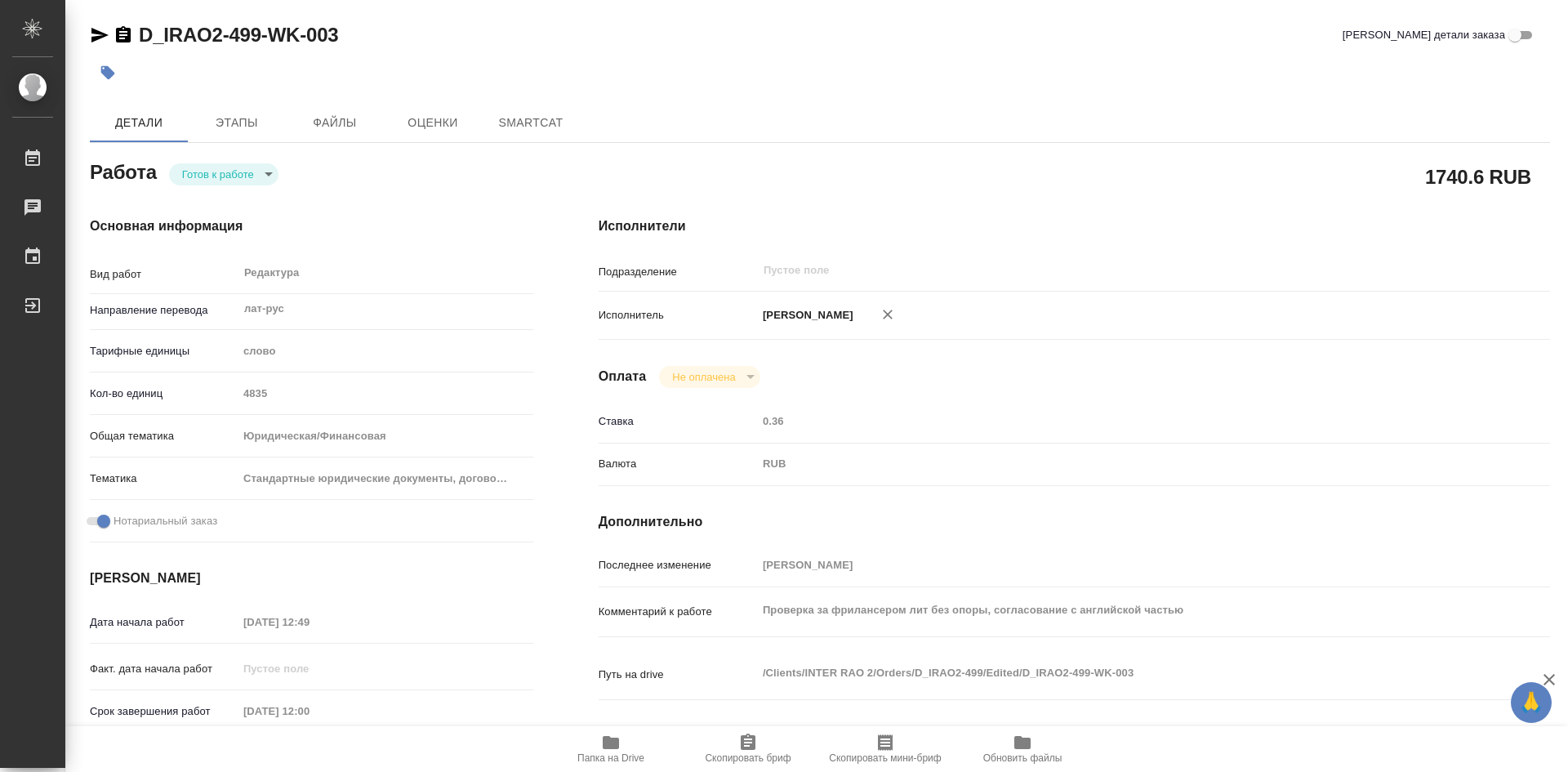
type textarea "x"
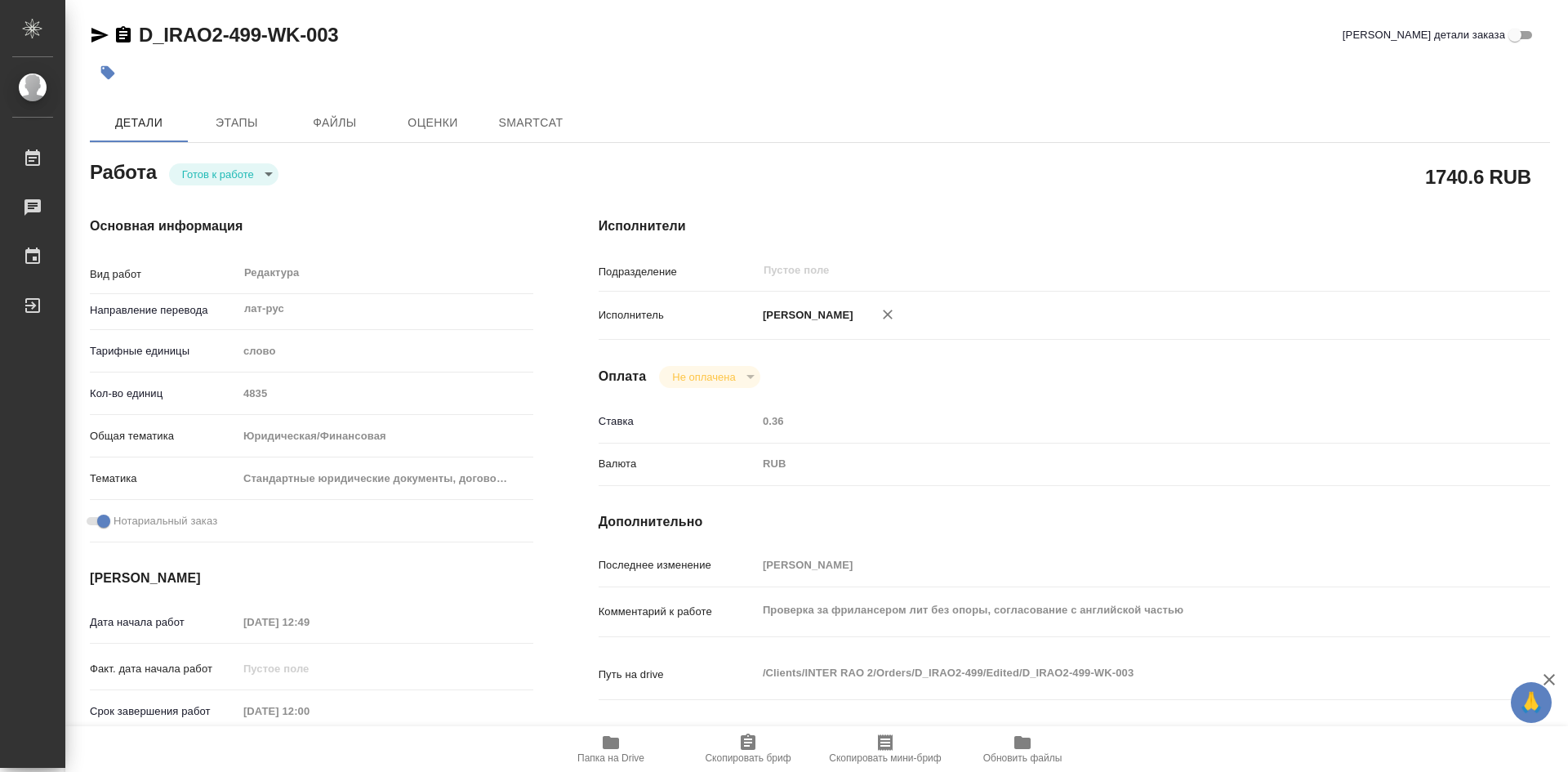
type textarea "x"
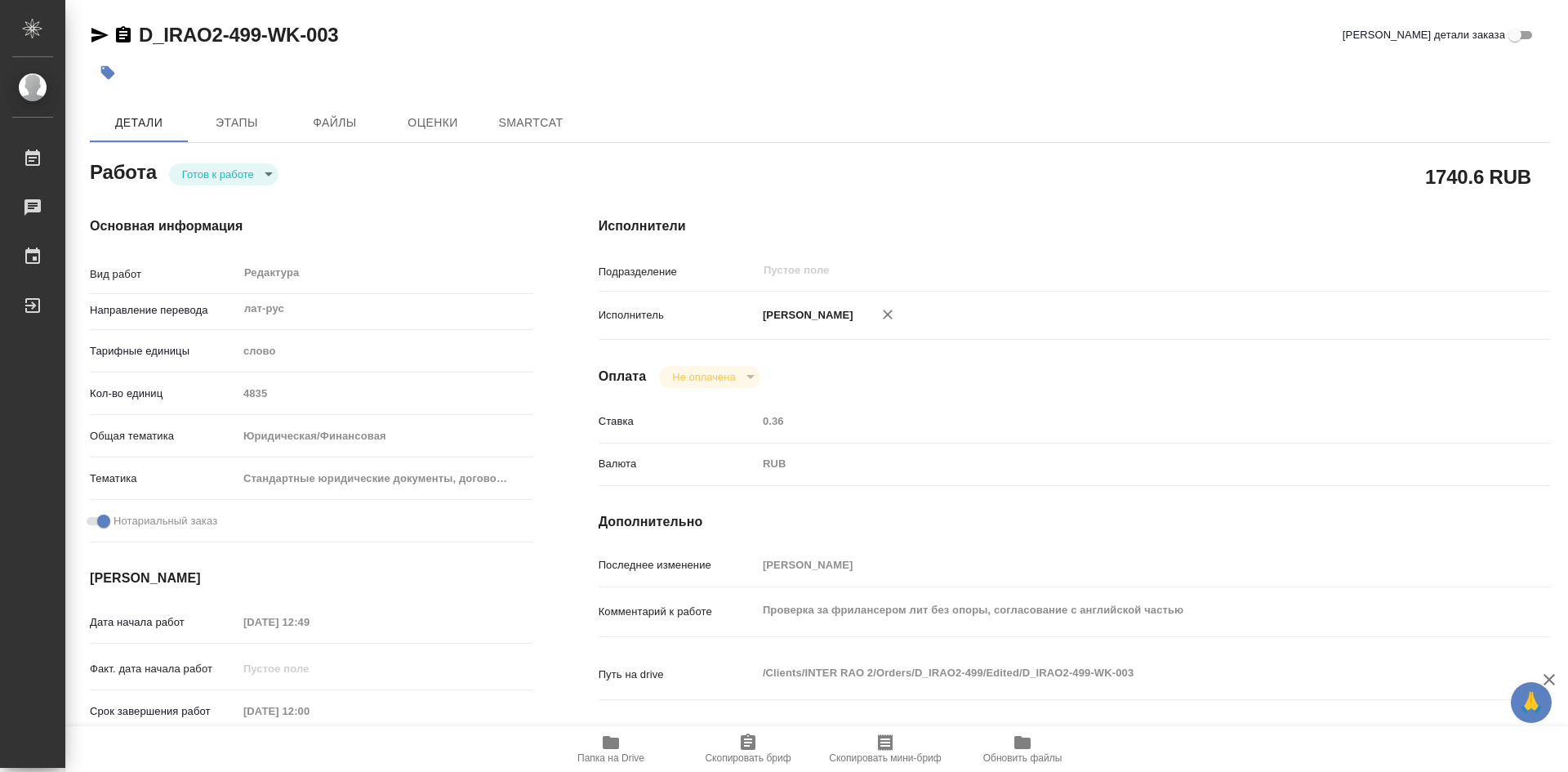
type textarea "x"
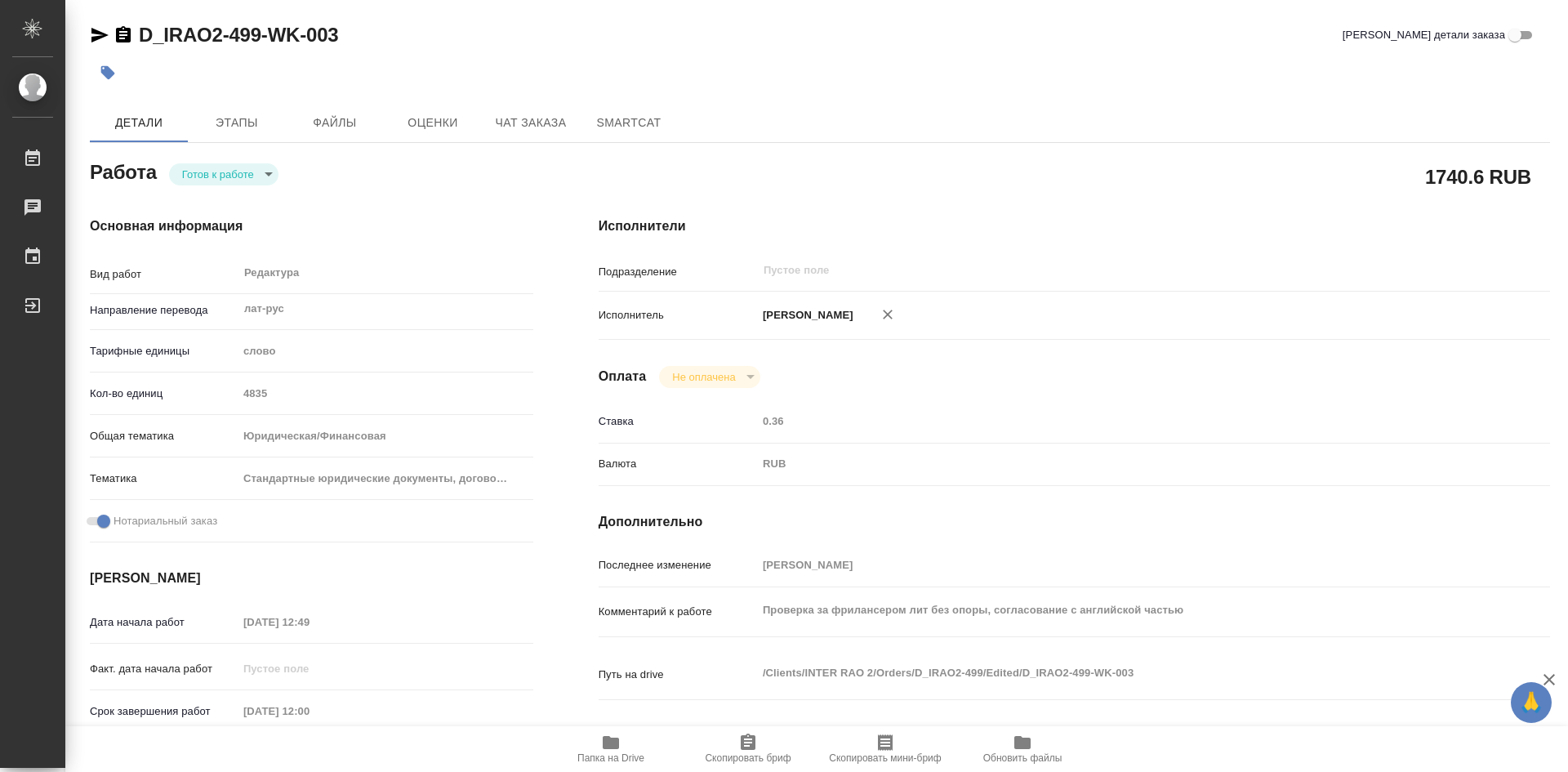
type textarea "x"
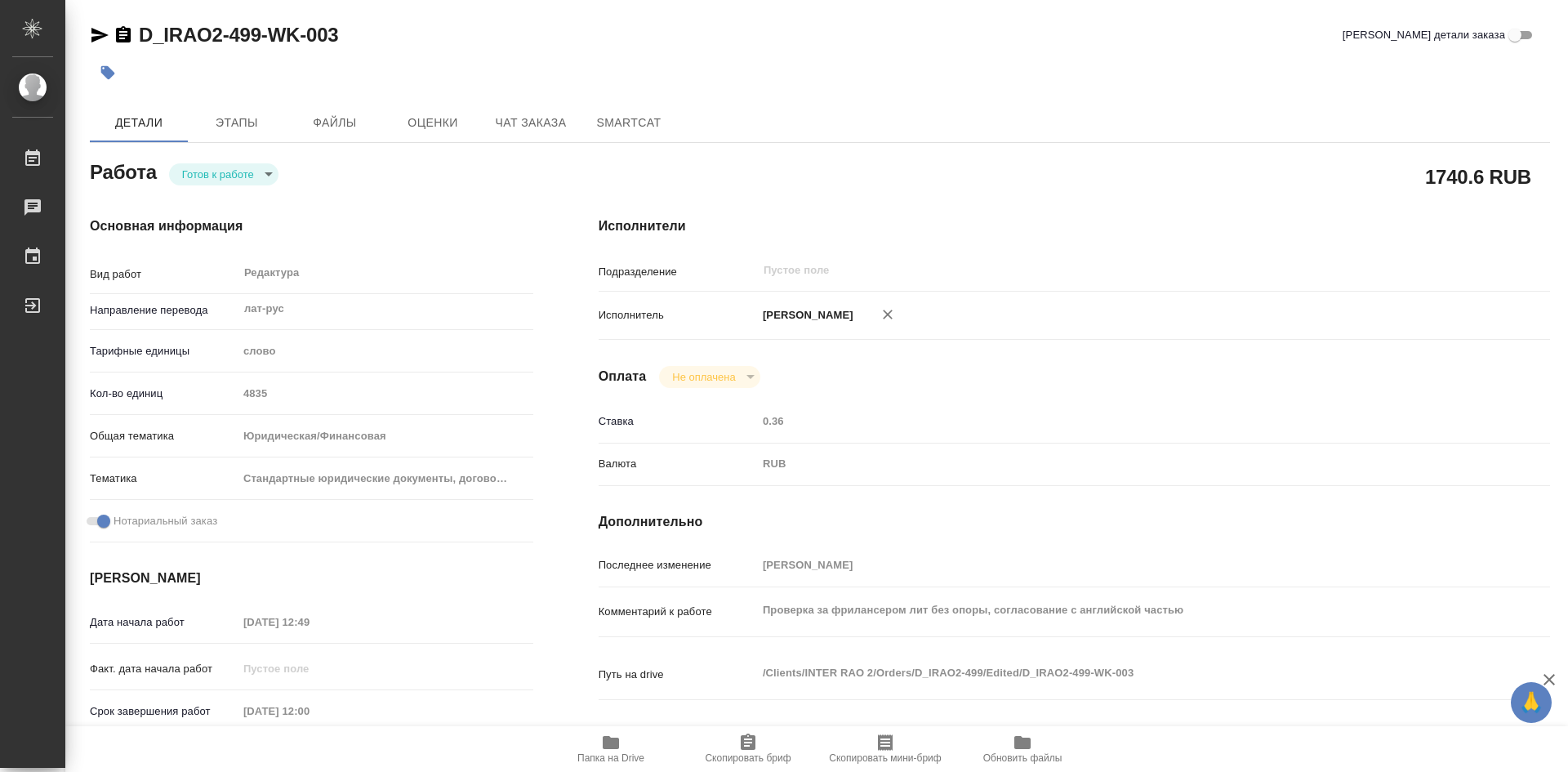
type textarea "x"
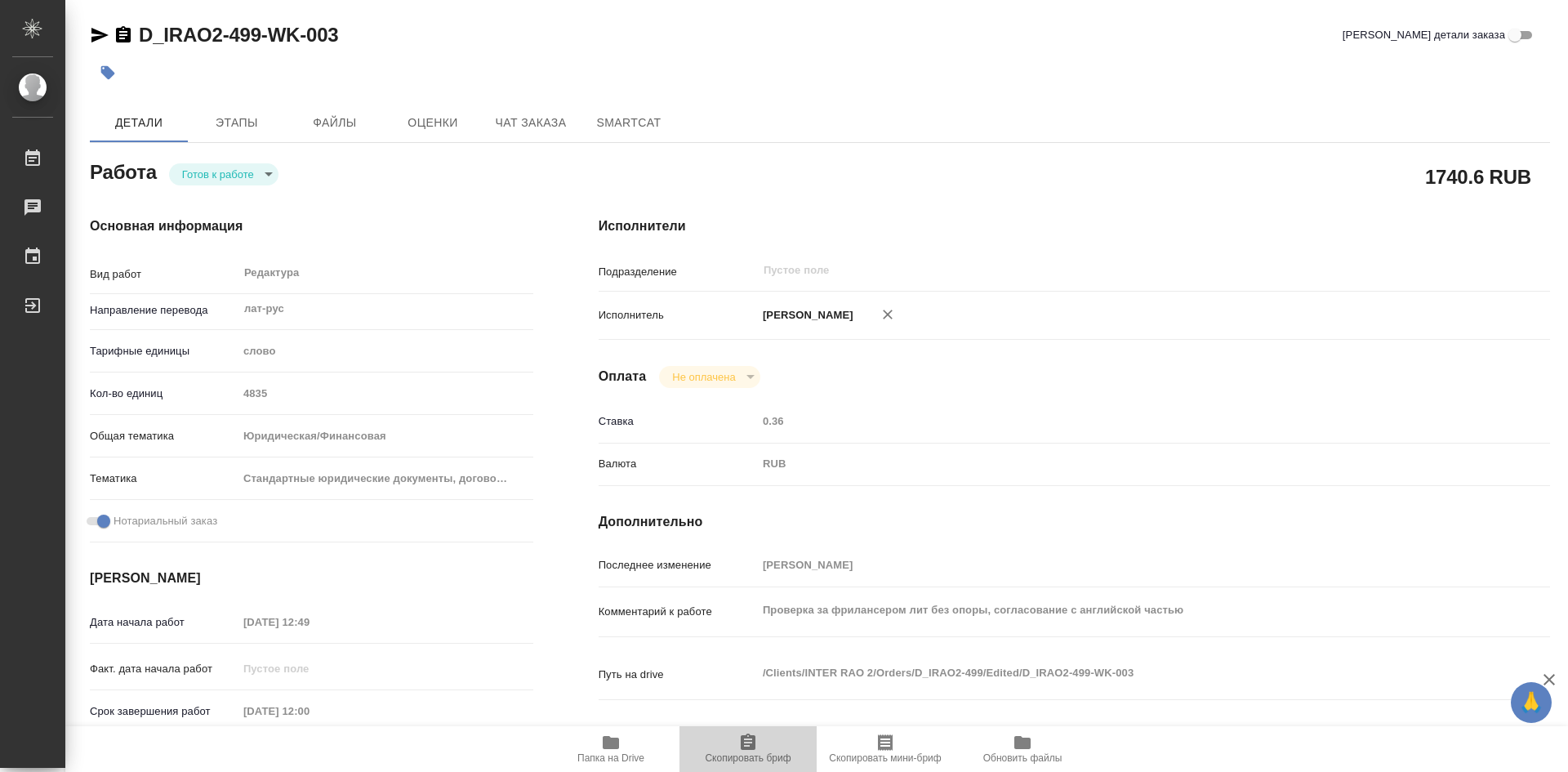
click at [746, 742] on icon "button" at bounding box center [748, 742] width 15 height 16
type textarea "x"
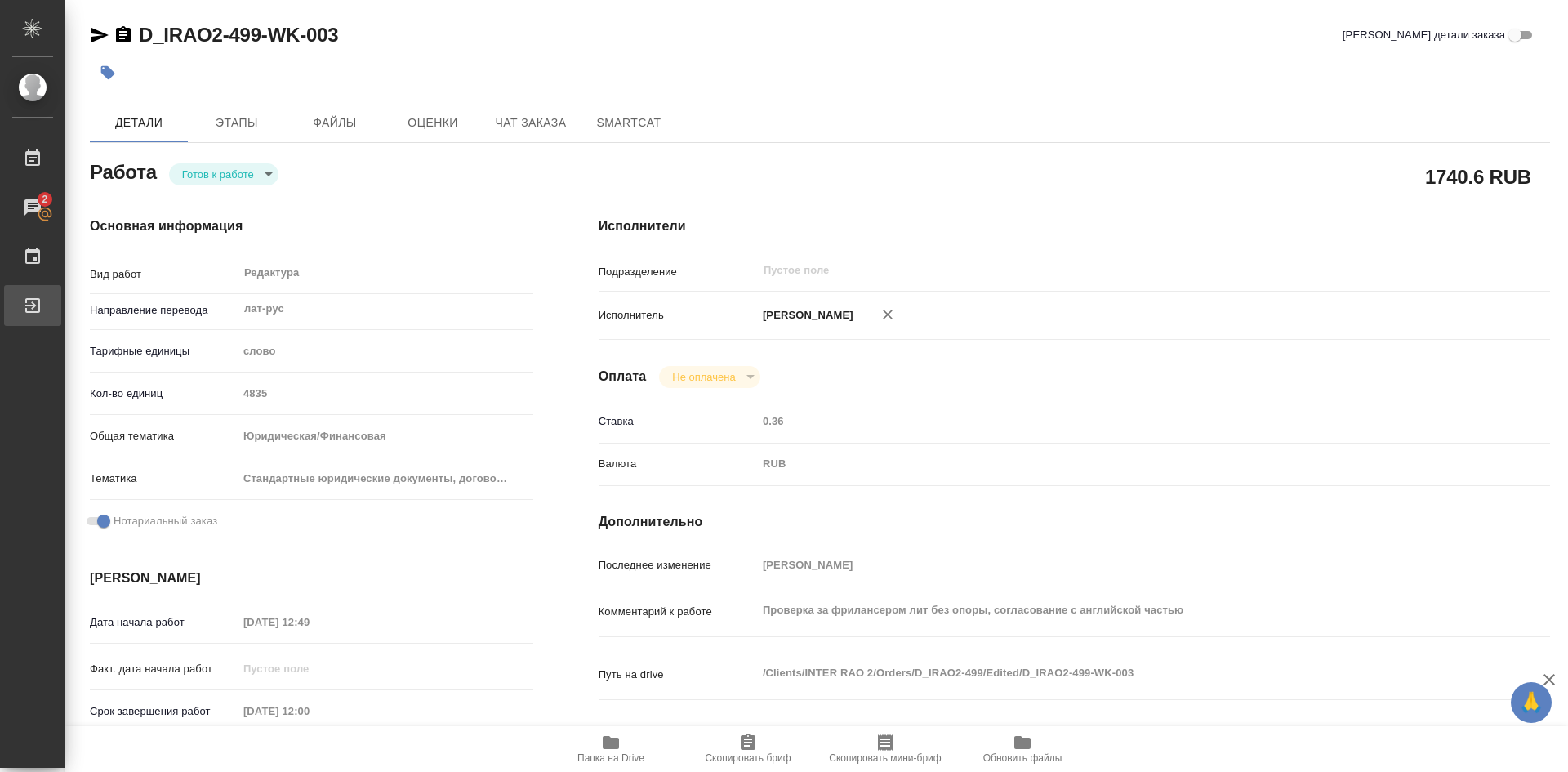
type textarea "x"
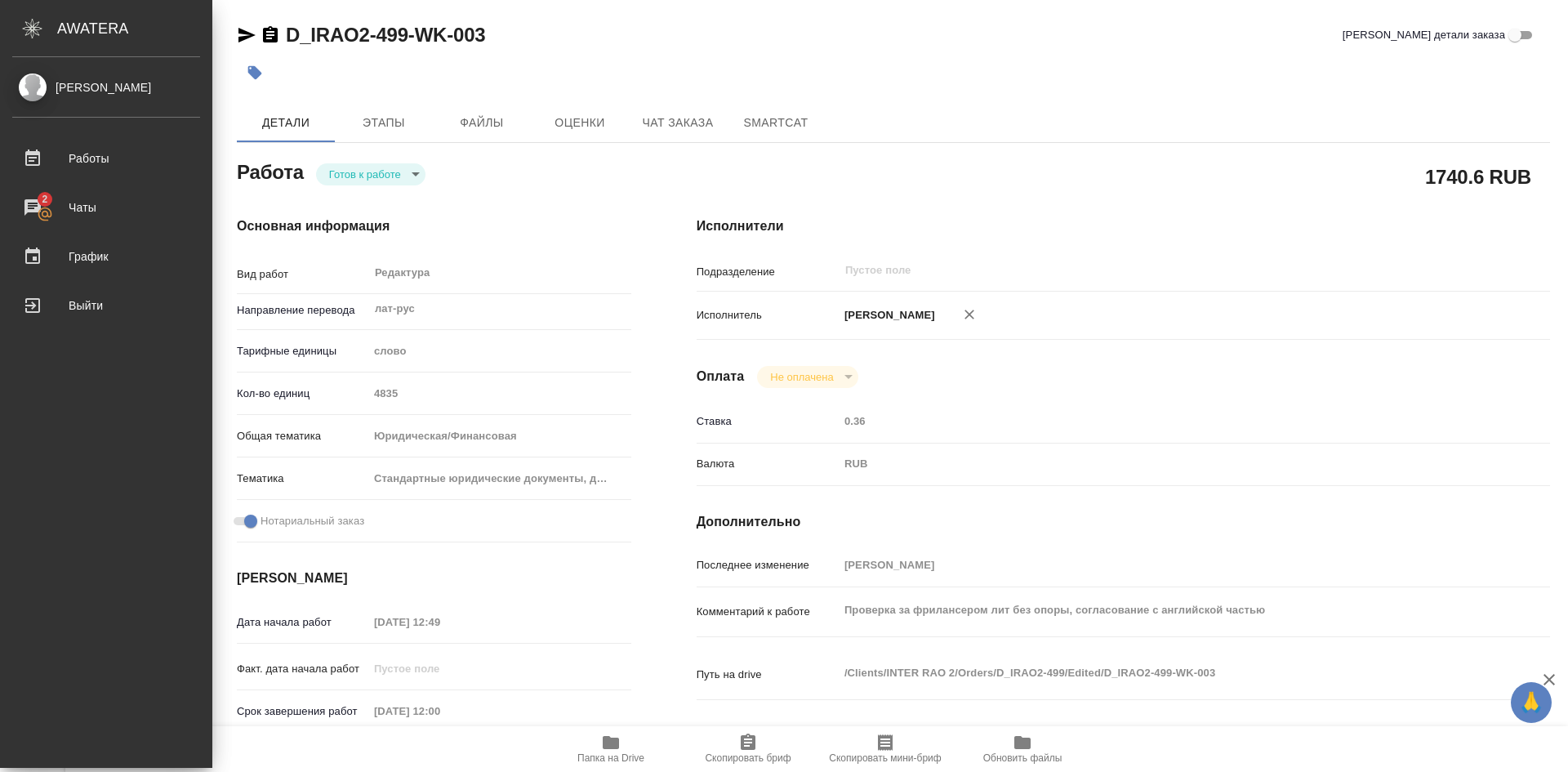
type textarea "x"
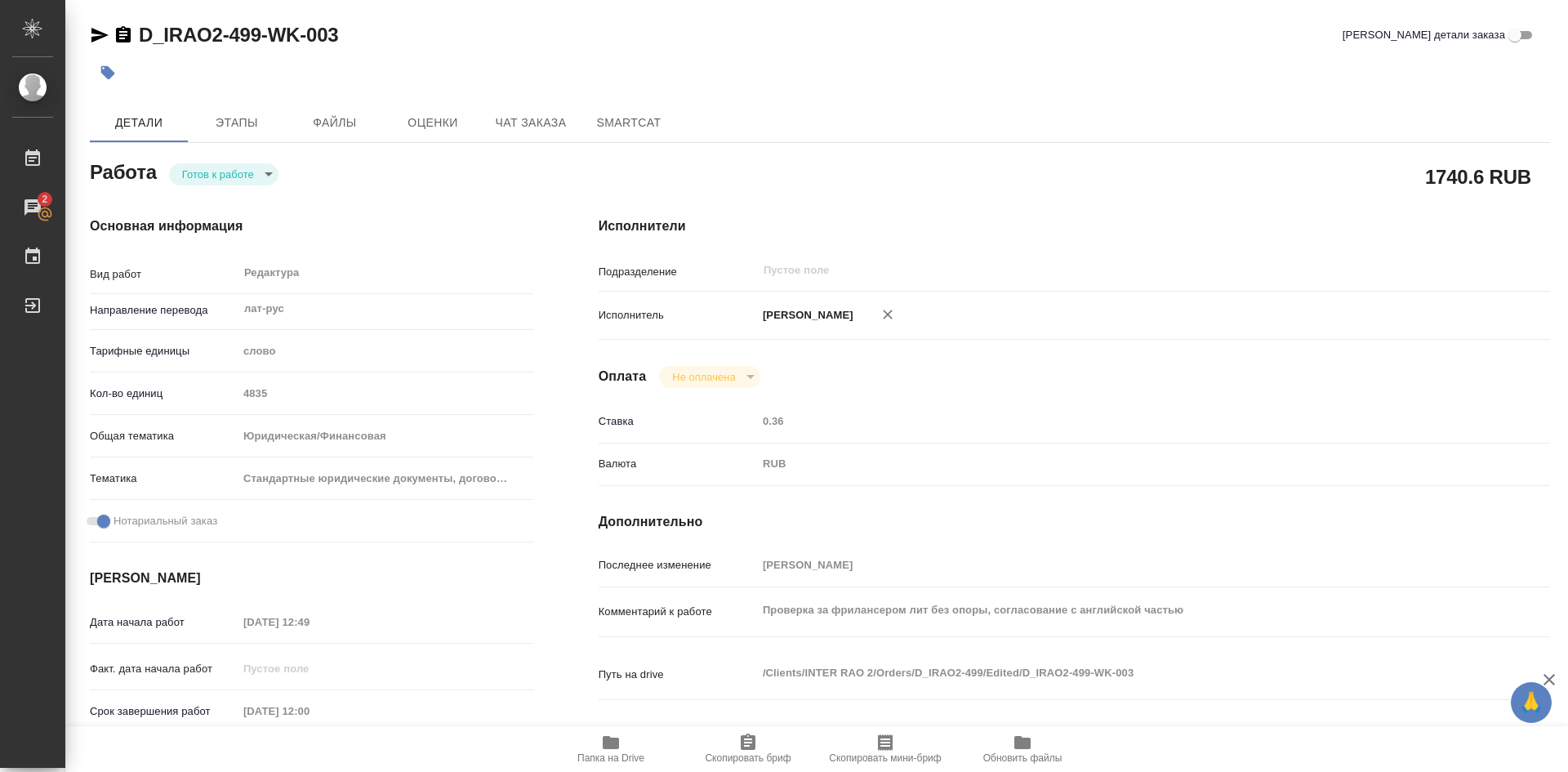
click at [272, 173] on body "🙏 .cls-1 fill:#fff; AWATERA Soldatenkova Tatyana Работы 2 Чаты График Выйти D_I…" at bounding box center [784, 386] width 1568 height 772
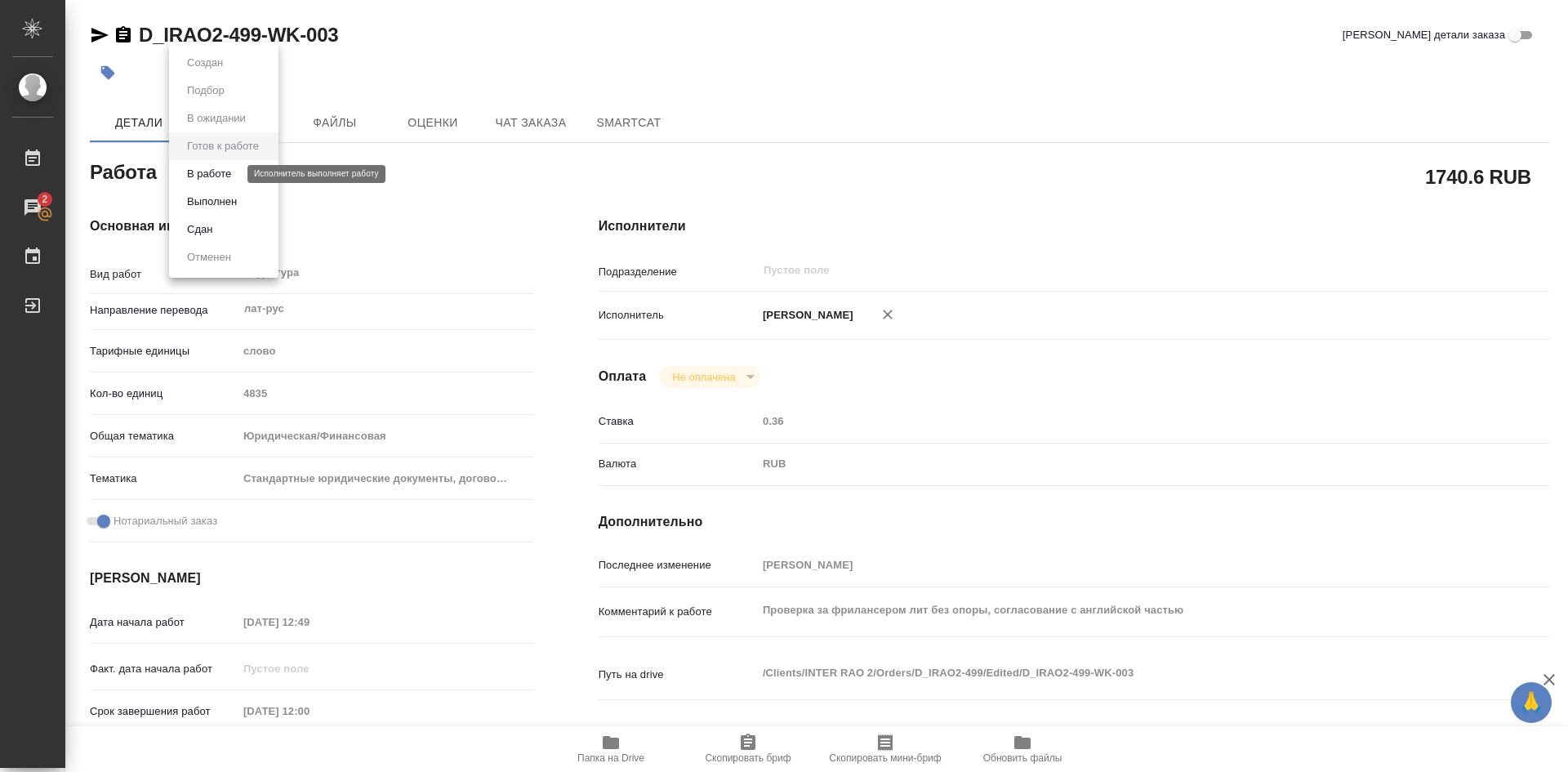
click at [234, 179] on button "В работе" at bounding box center [209, 174] width 54 height 18
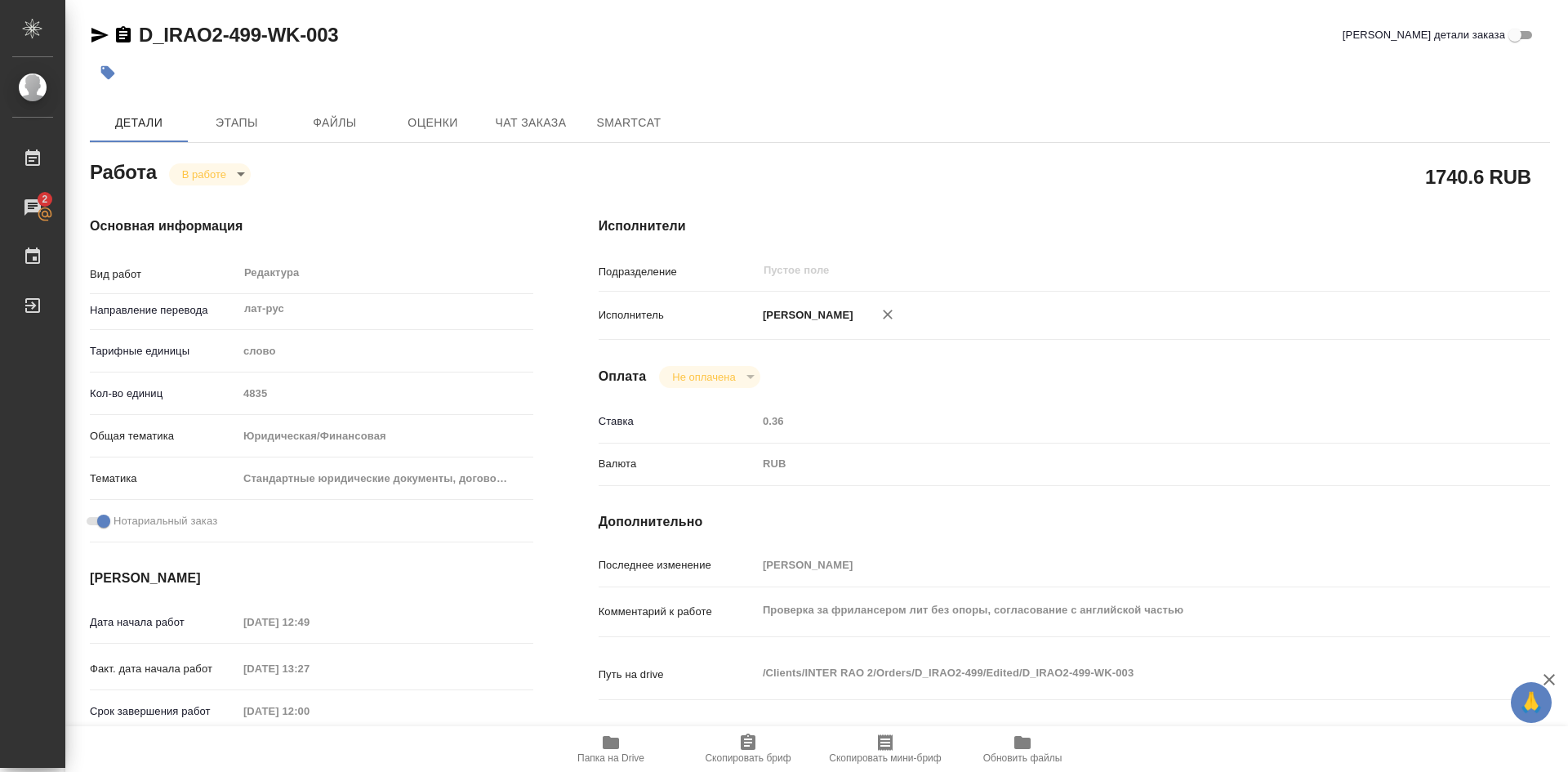
type textarea "x"
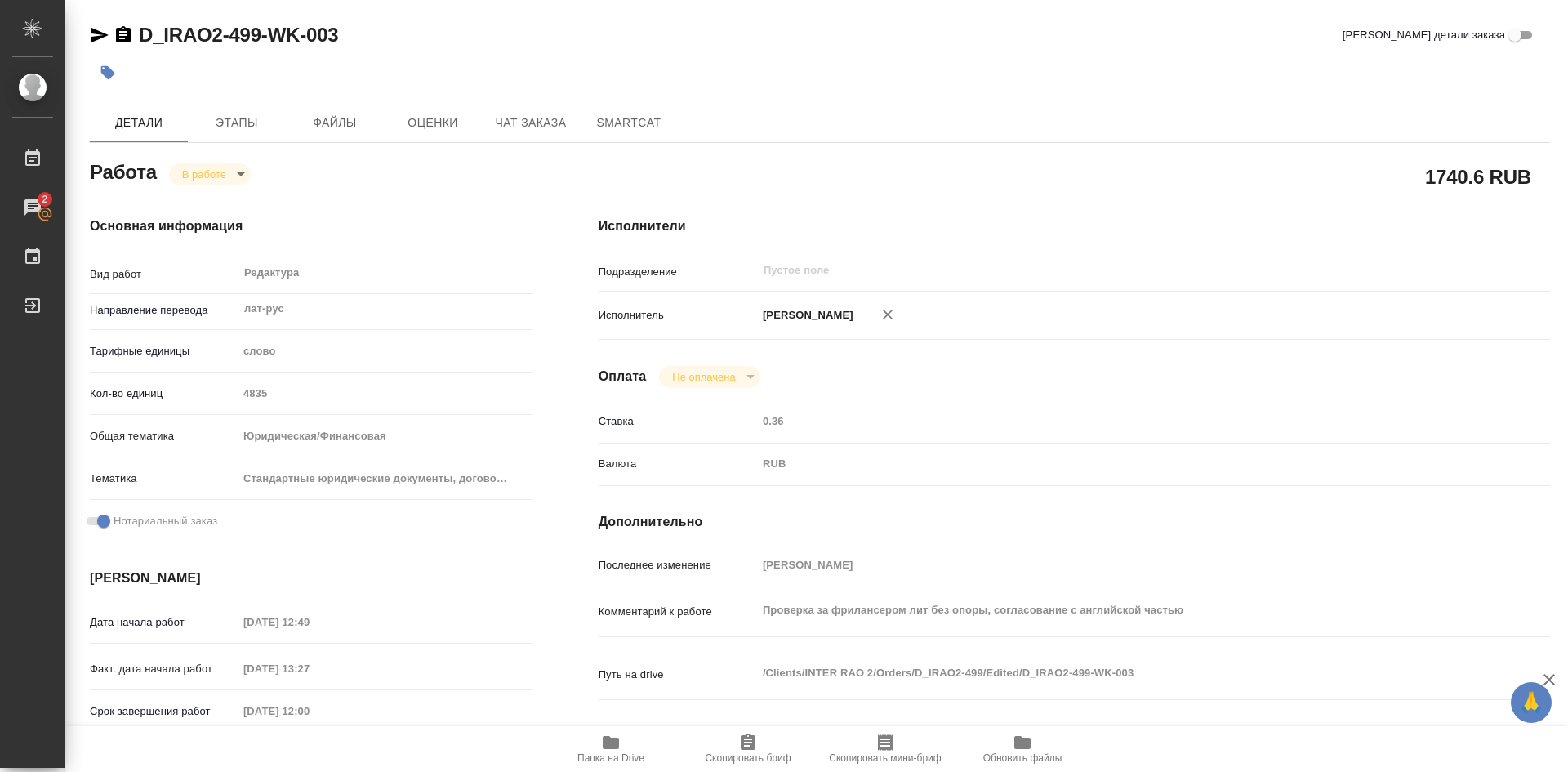
type textarea "x"
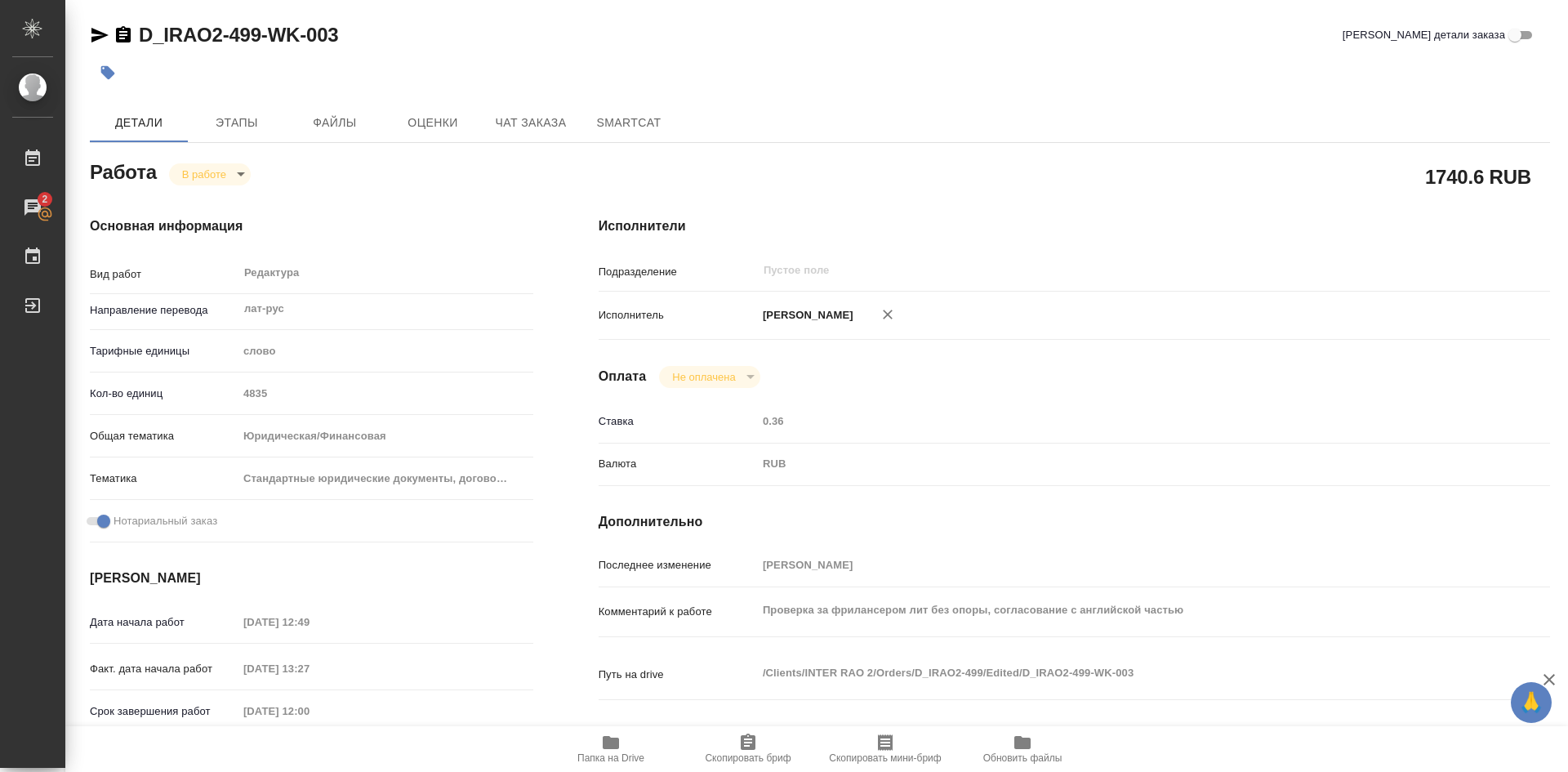
type textarea "x"
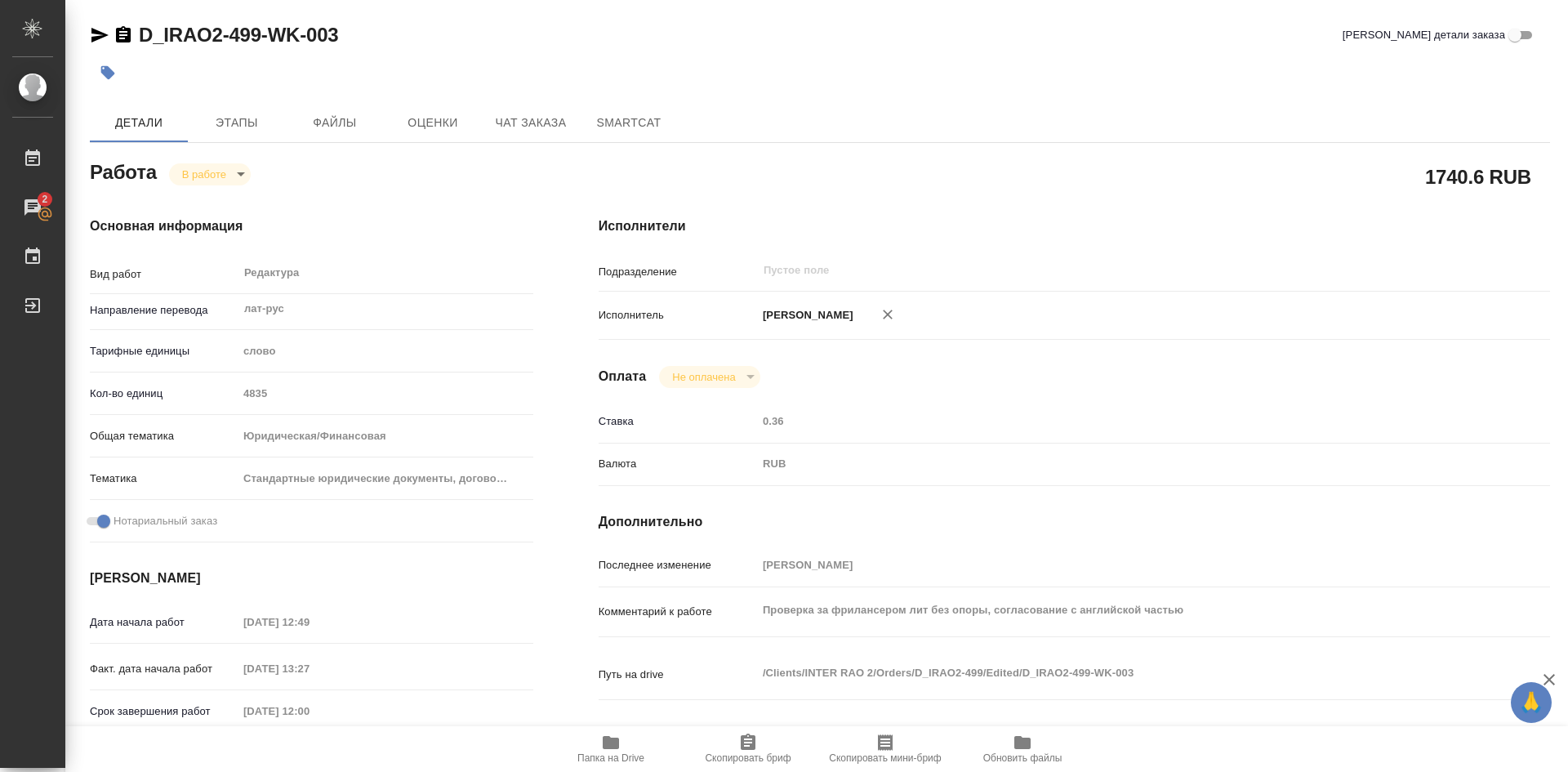
type textarea "x"
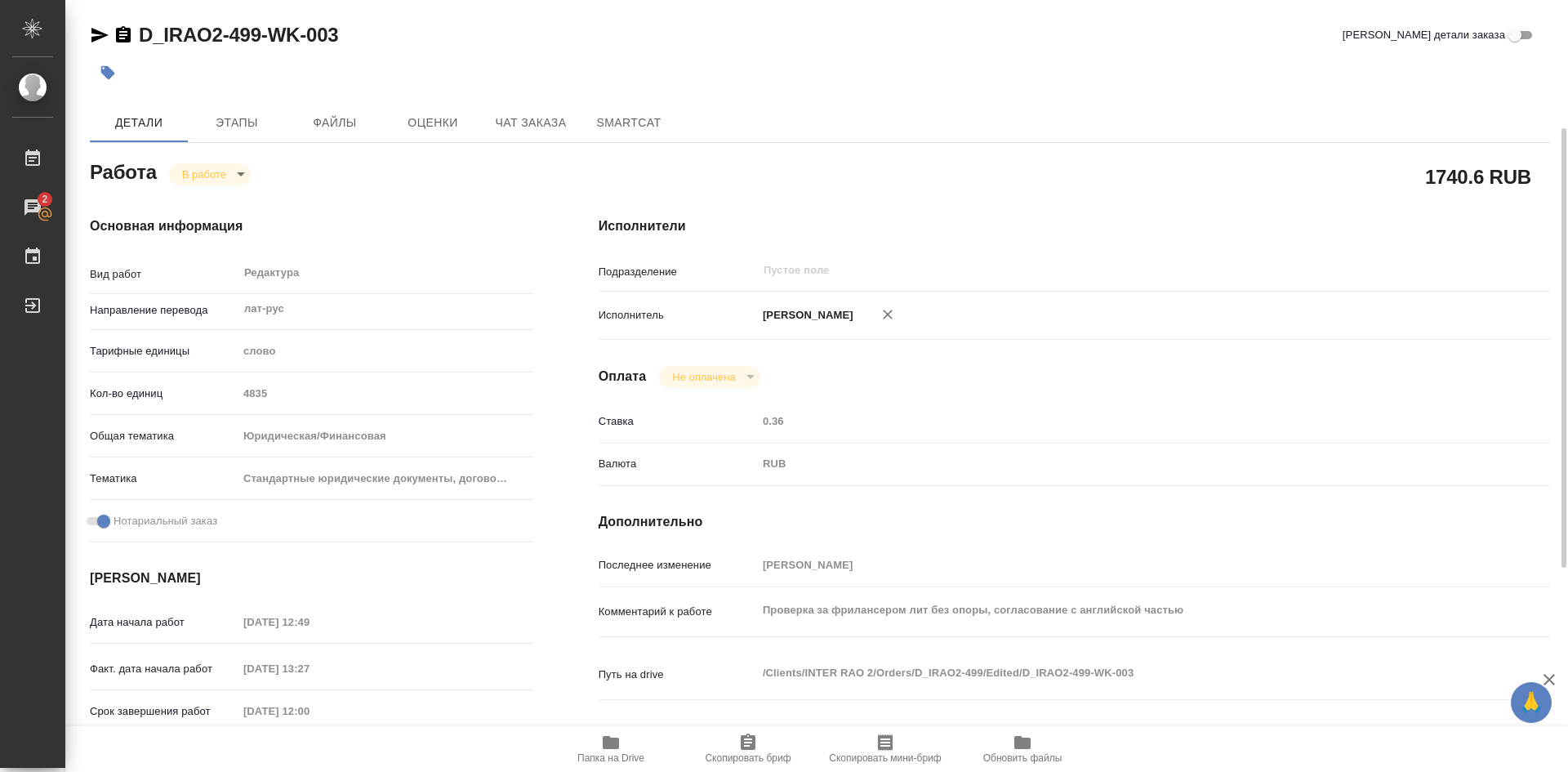
scroll to position [163, 0]
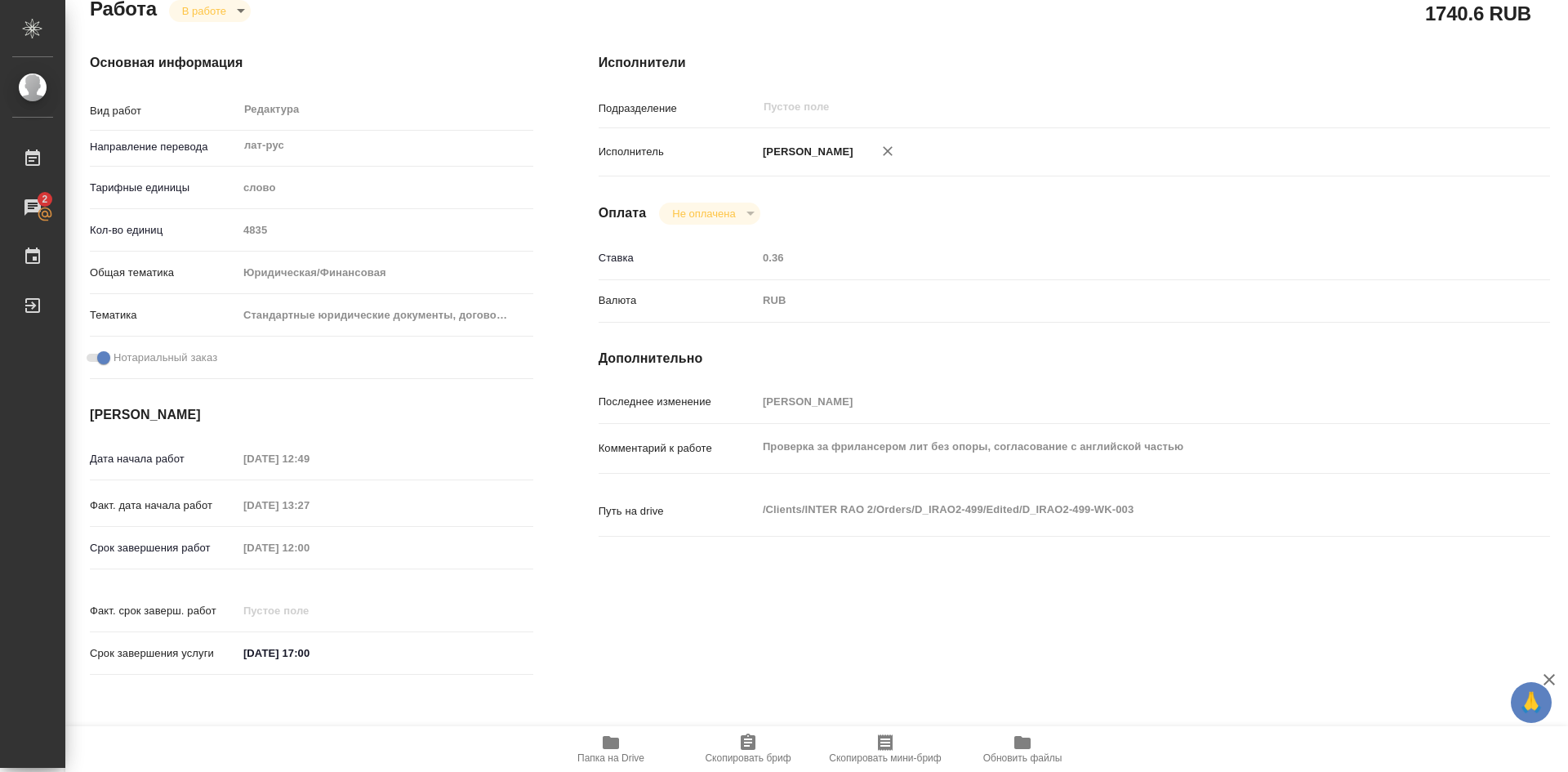
click at [746, 744] on icon "button" at bounding box center [748, 742] width 15 height 16
click at [611, 743] on icon "button" at bounding box center [610, 742] width 16 height 13
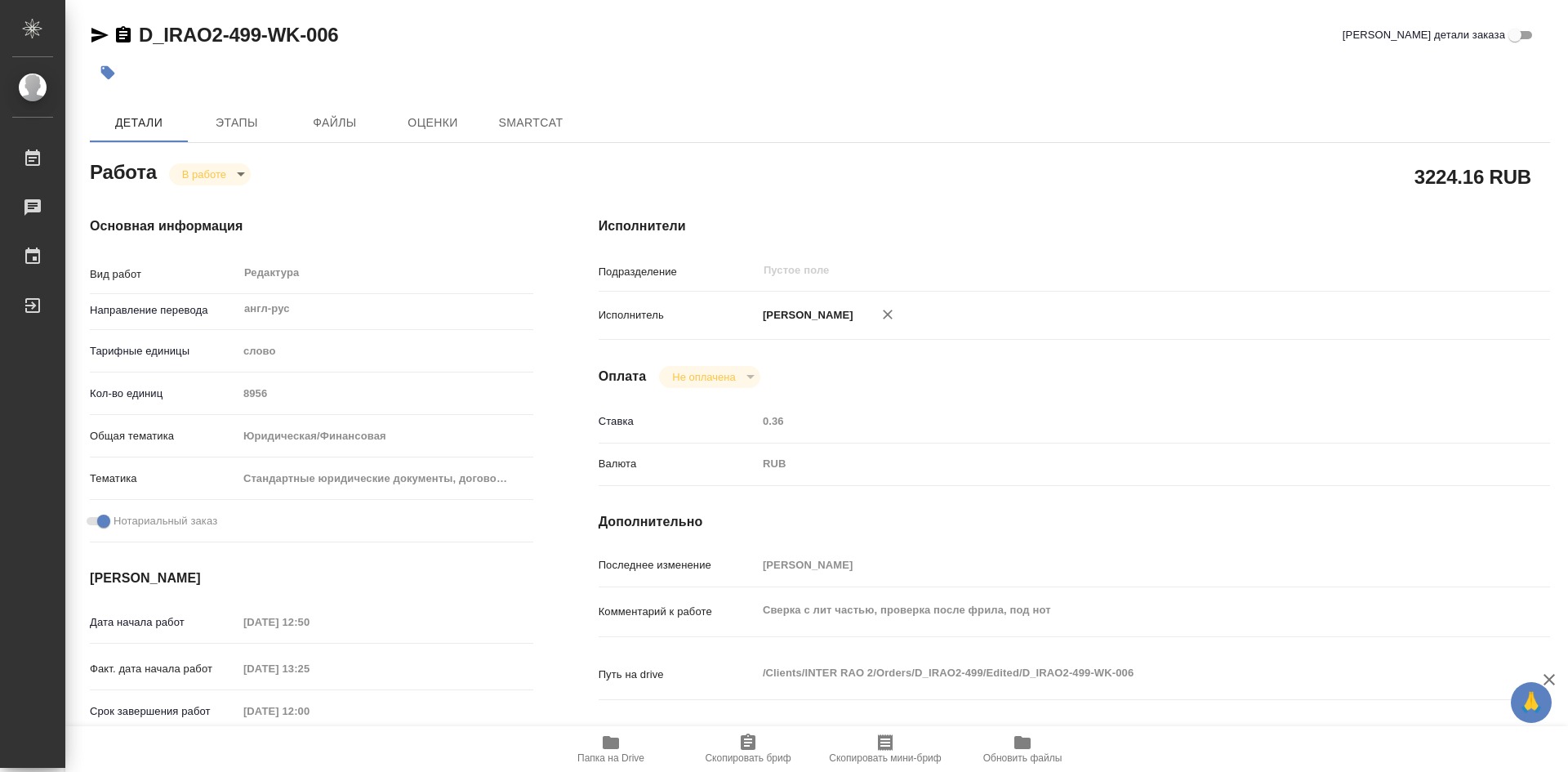
type textarea "x"
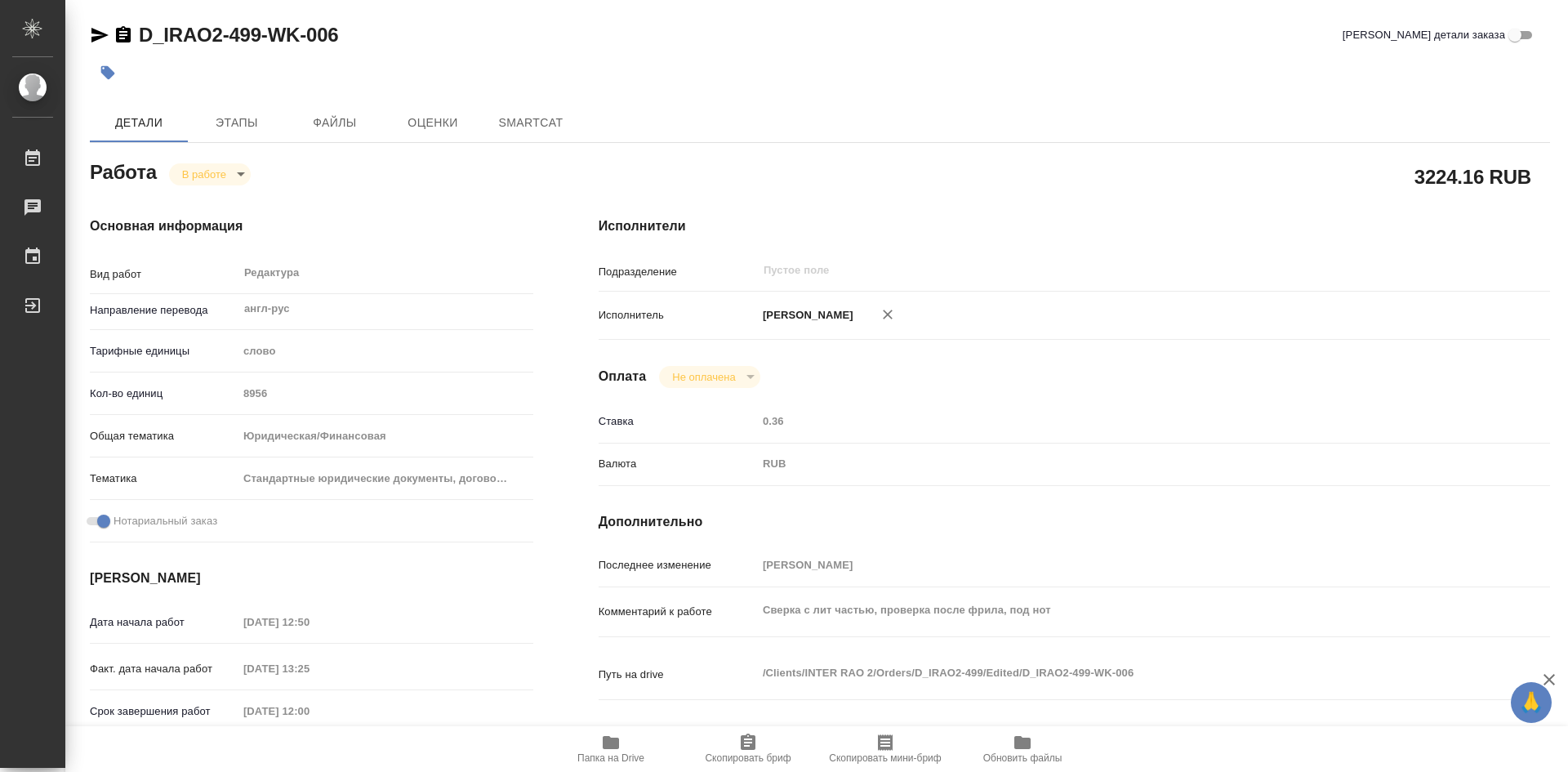
type textarea "x"
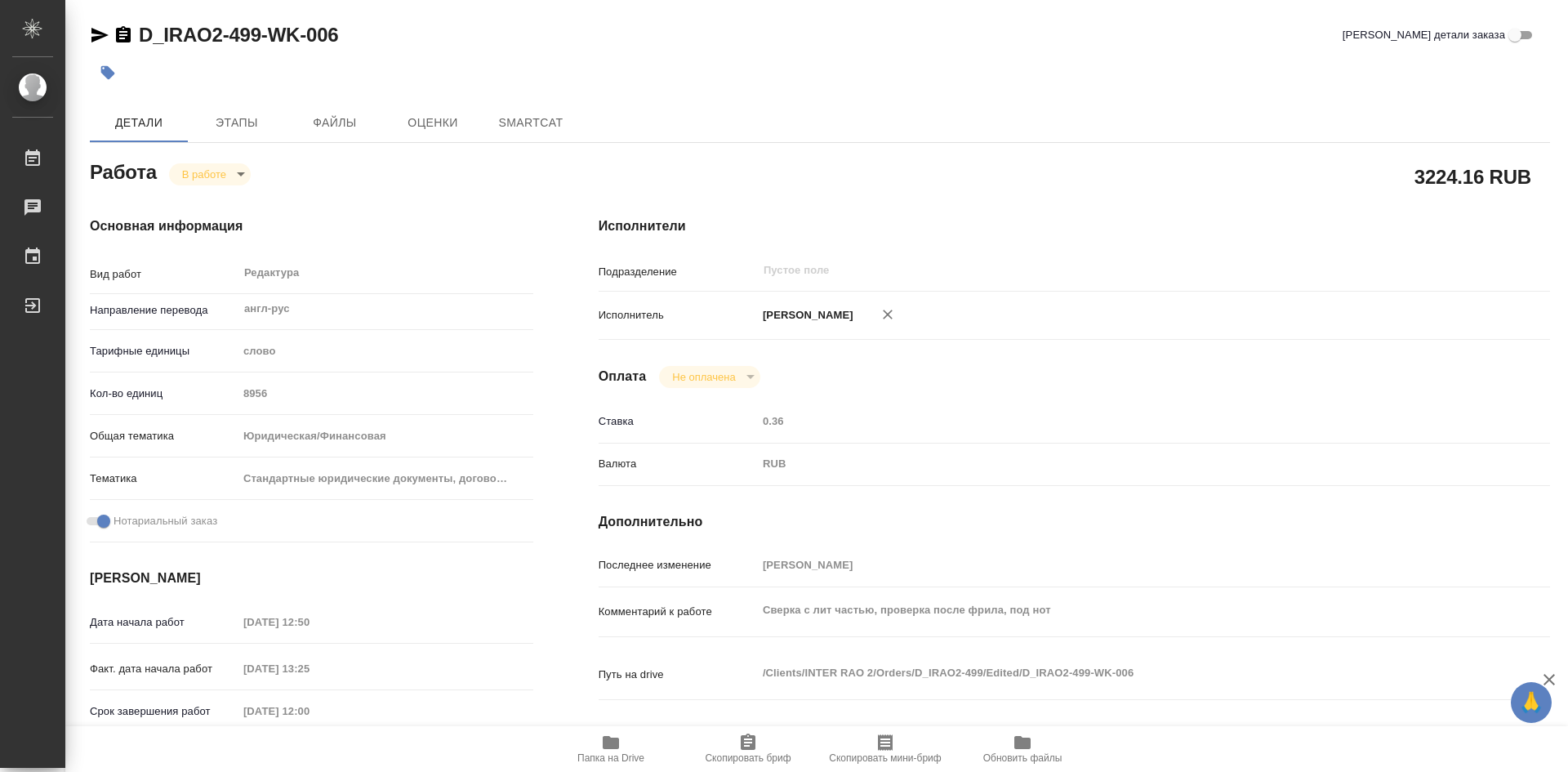
type textarea "x"
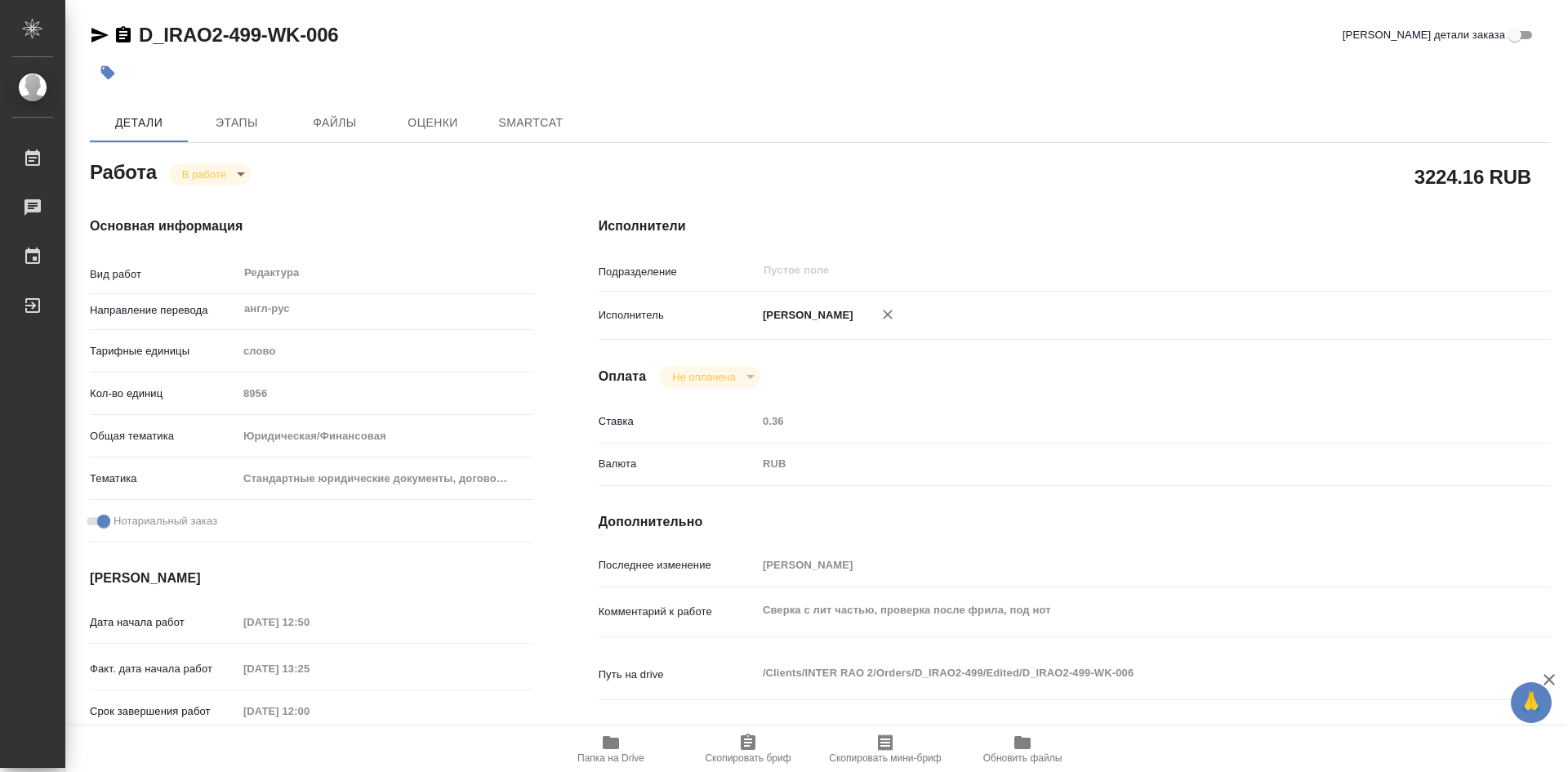
type textarea "x"
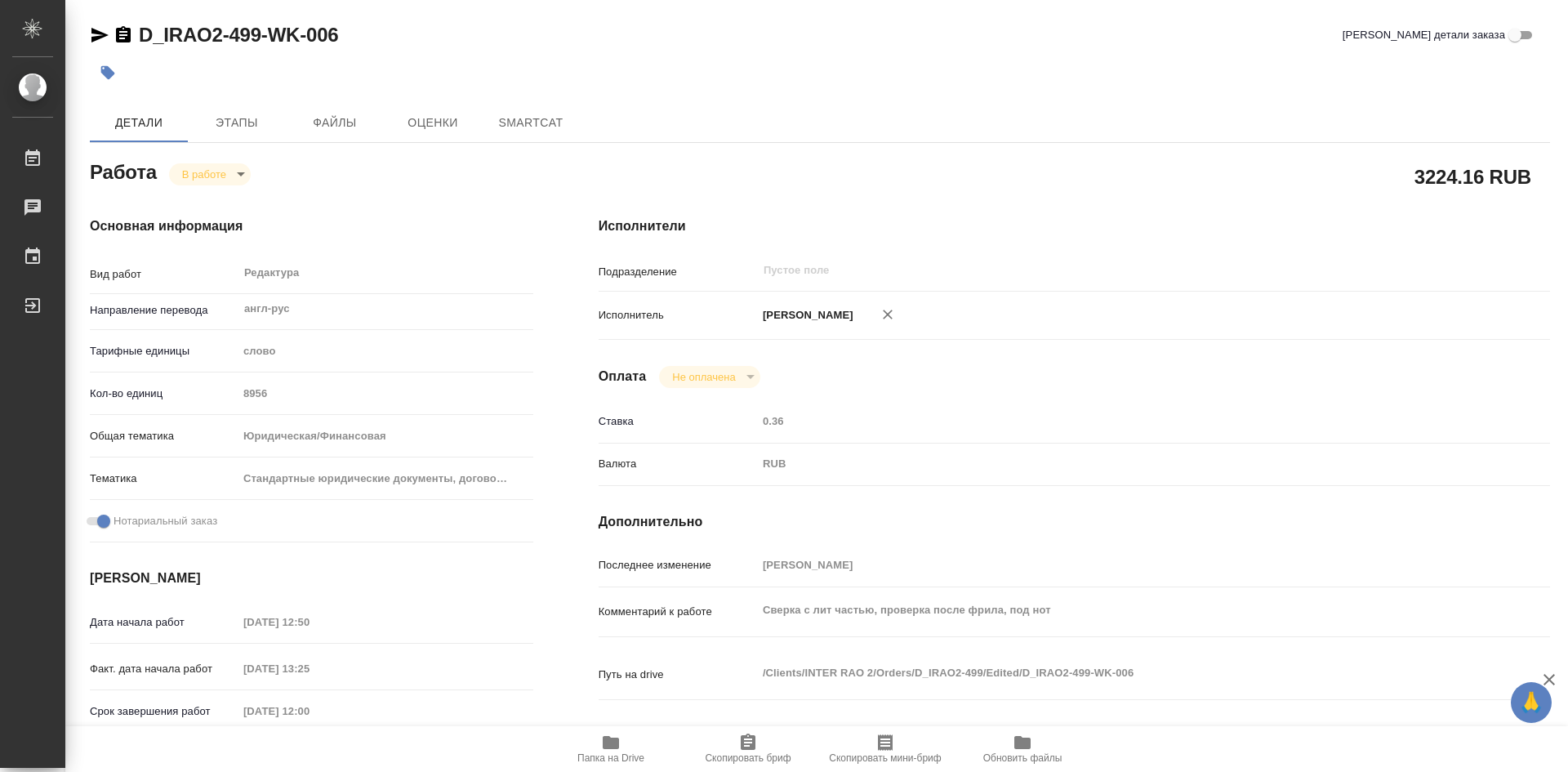
type textarea "x"
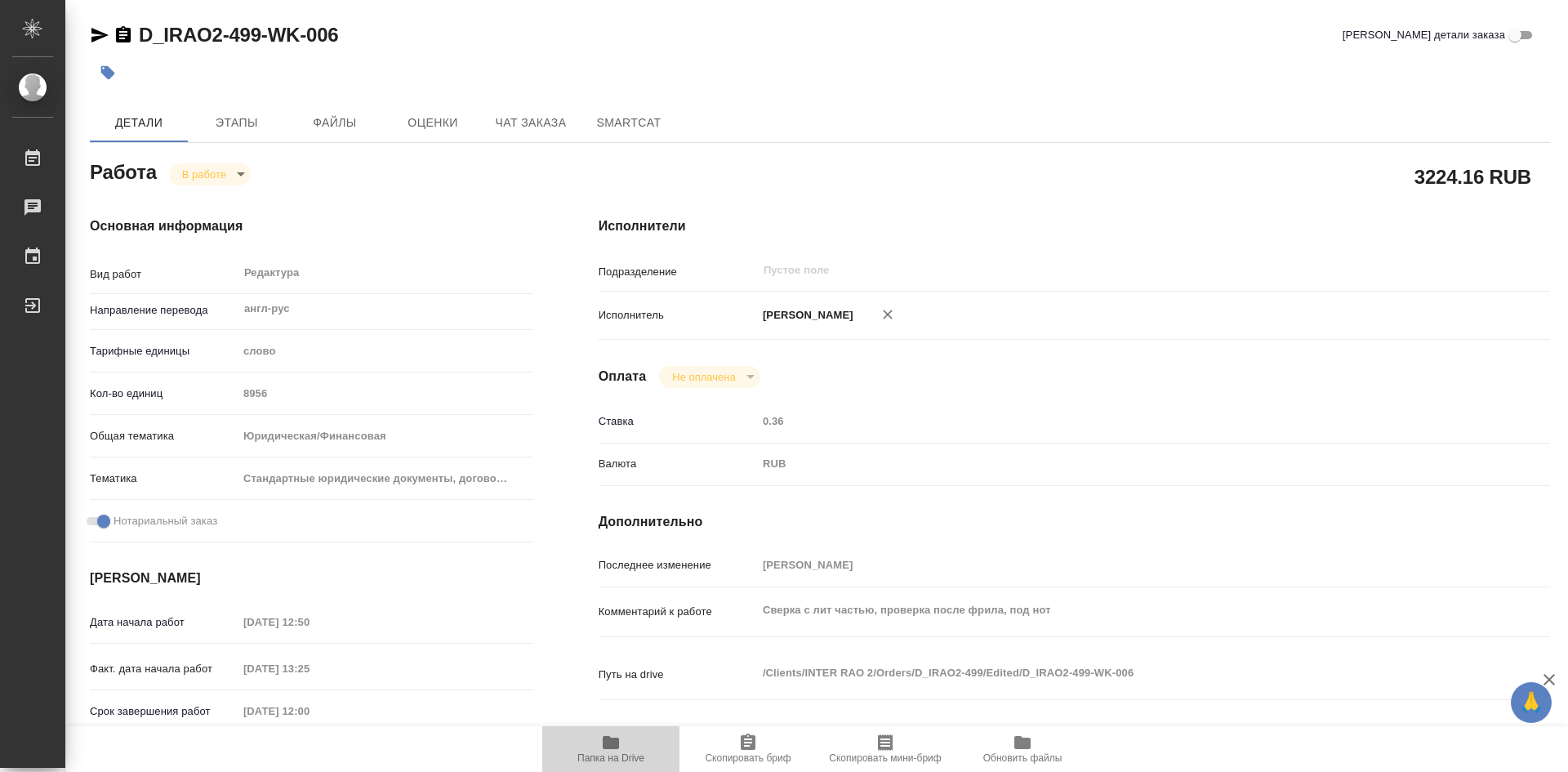
click at [625, 745] on span "Папка на Drive" at bounding box center [611, 748] width 117 height 31
click at [625, 744] on span "Папка на Drive" at bounding box center [611, 748] width 117 height 31
type textarea "x"
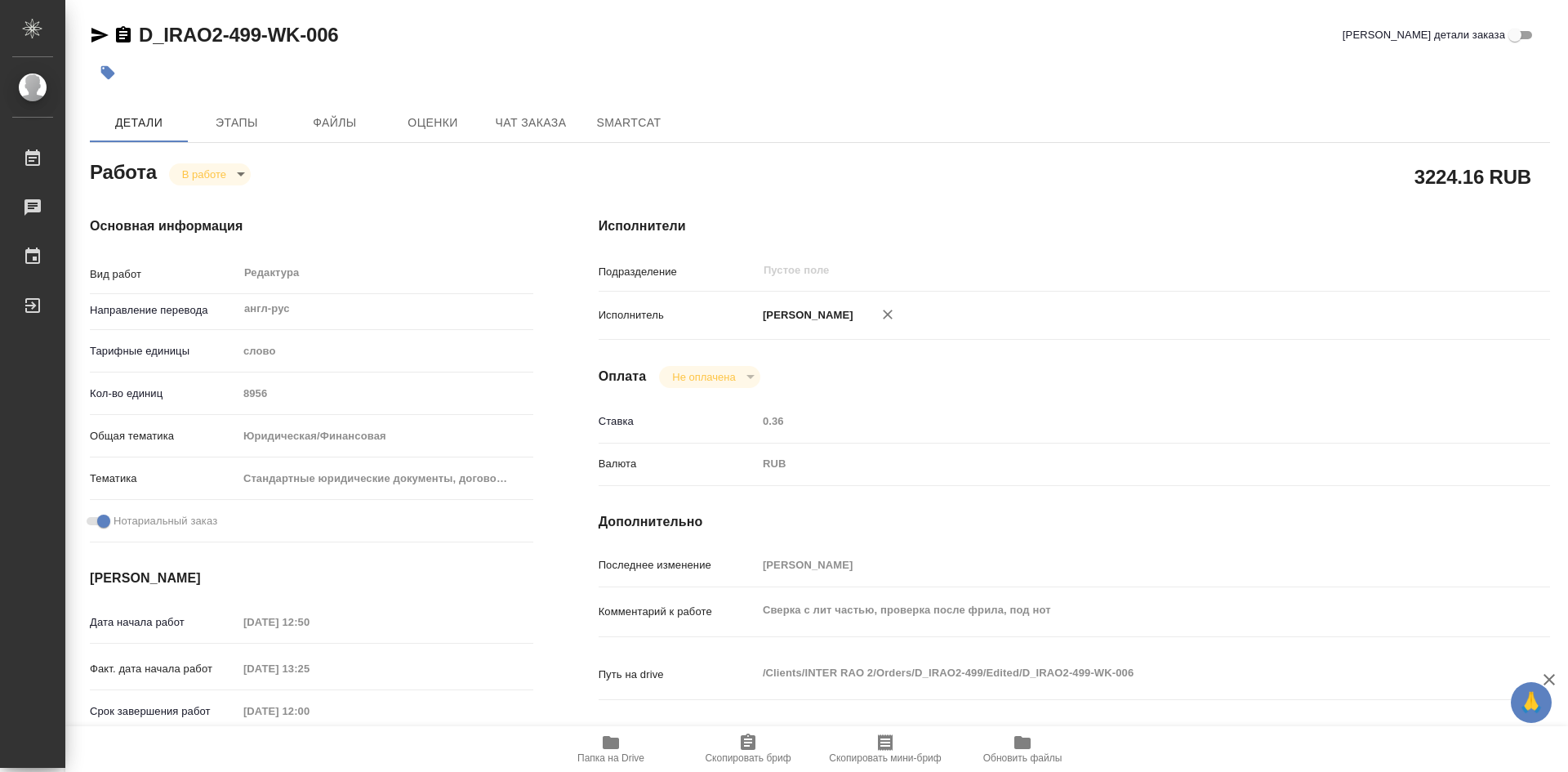
type textarea "x"
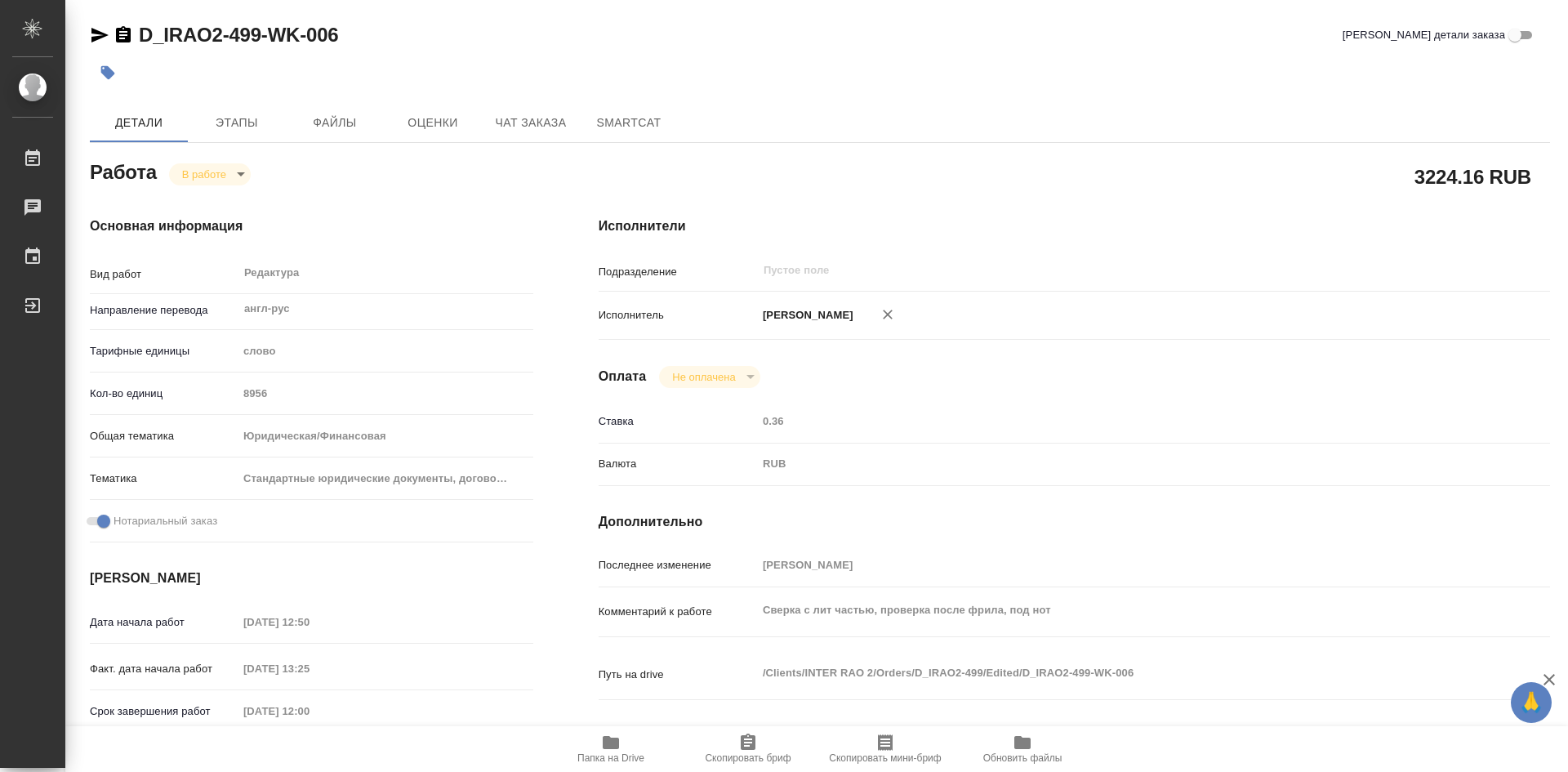
type textarea "x"
